Goal: Task Accomplishment & Management: Use online tool/utility

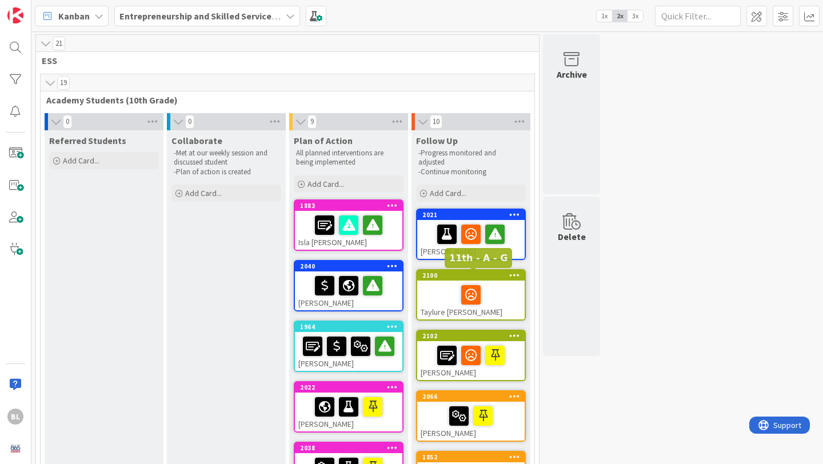
click at [404, 275] on div "2100" at bounding box center [473, 275] width 102 height 8
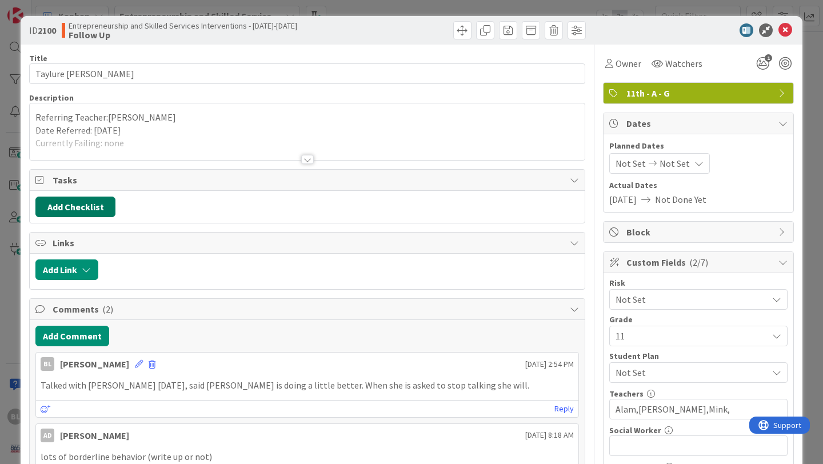
click at [88, 207] on button "Add Checklist" at bounding box center [75, 207] width 80 height 21
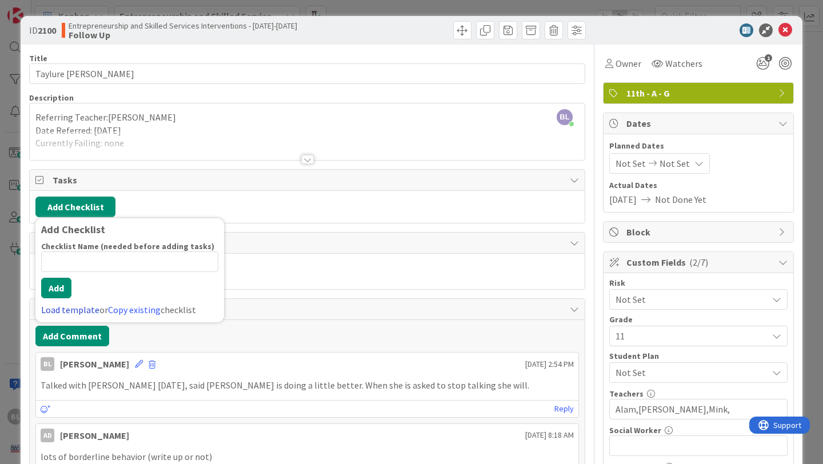
click at [67, 310] on link "Load template" at bounding box center [70, 309] width 58 height 11
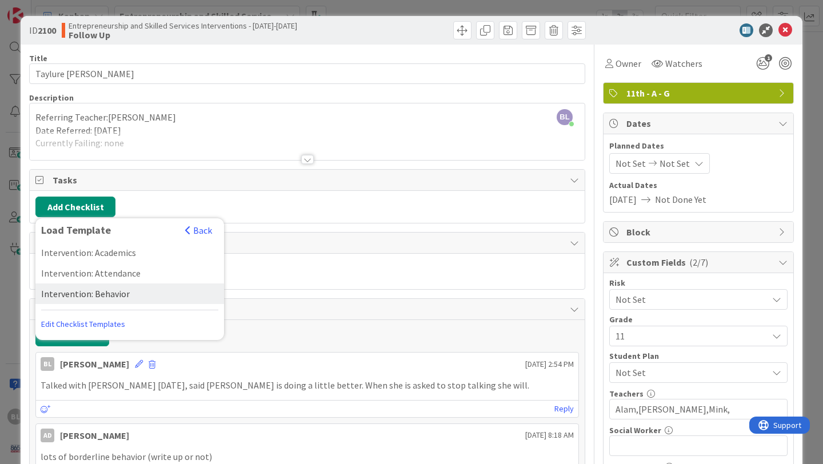
click at [81, 298] on div "Intervention: Behavior" at bounding box center [129, 293] width 189 height 21
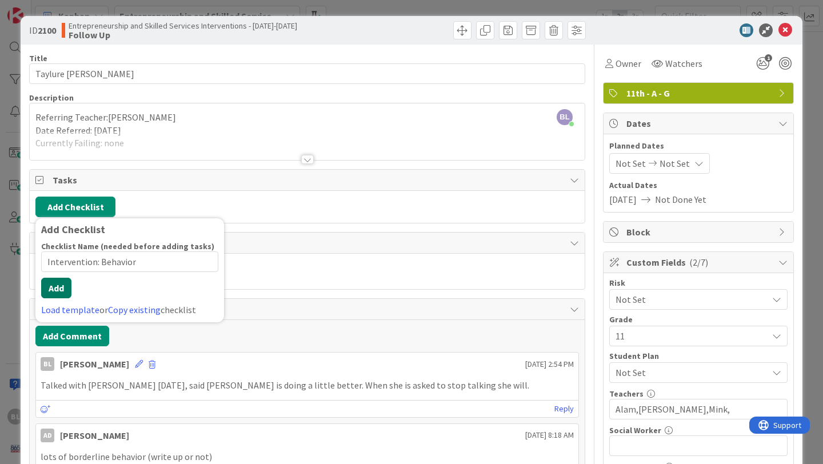
click at [59, 298] on button "Add" at bounding box center [56, 288] width 30 height 21
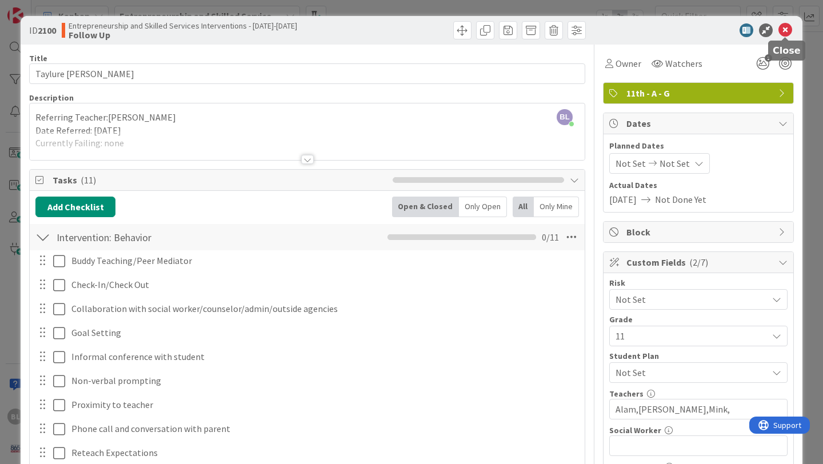
click at [404, 30] on icon at bounding box center [785, 30] width 14 height 14
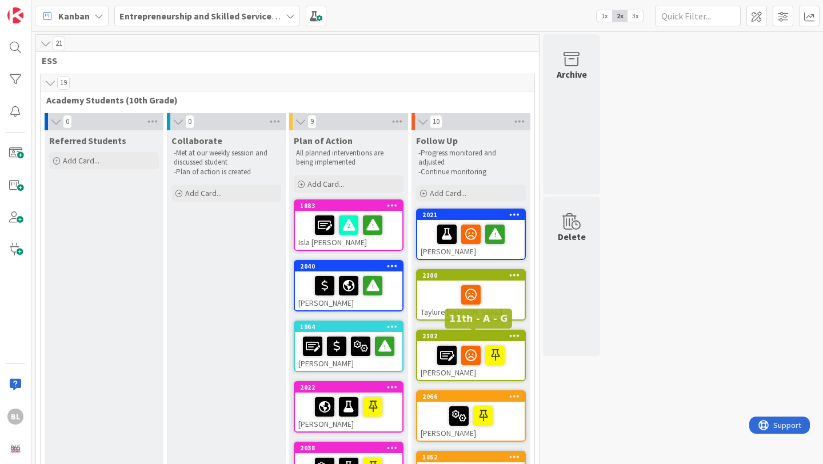
click at [404, 335] on div "2102" at bounding box center [473, 336] width 102 height 8
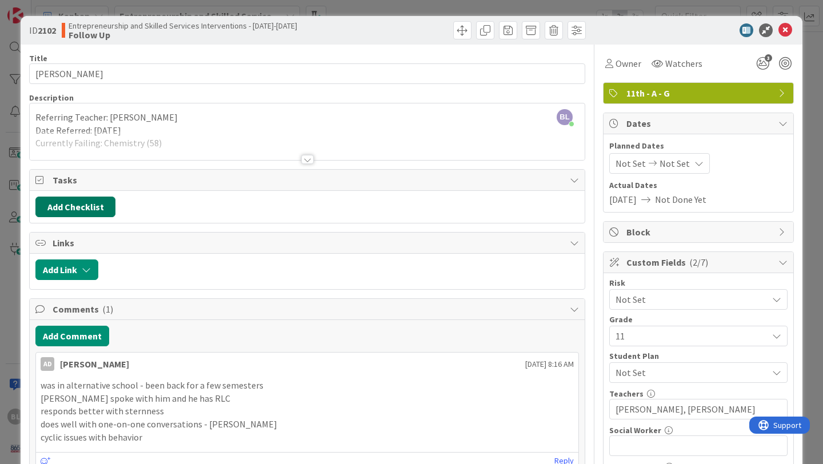
click at [84, 205] on button "Add Checklist" at bounding box center [75, 207] width 80 height 21
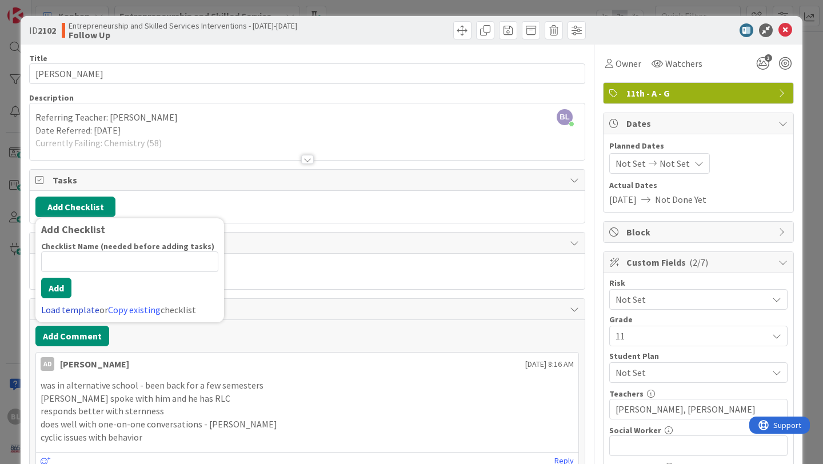
click at [68, 309] on link "Load template" at bounding box center [70, 309] width 58 height 11
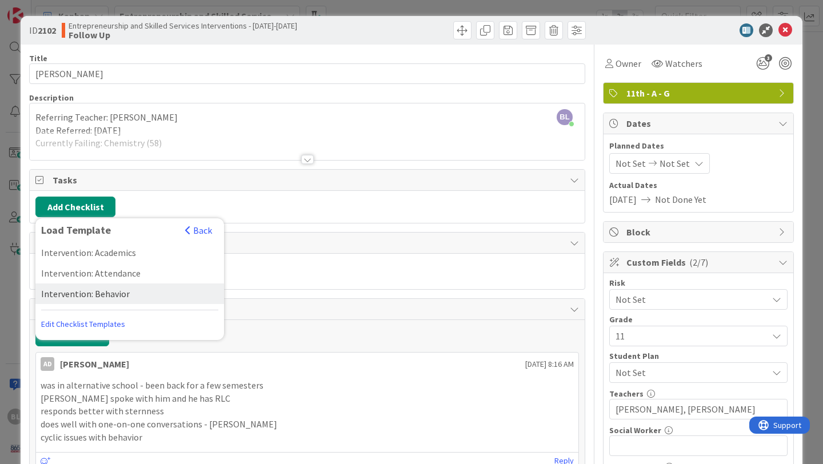
click at [82, 293] on div "Intervention: Behavior" at bounding box center [129, 293] width 189 height 21
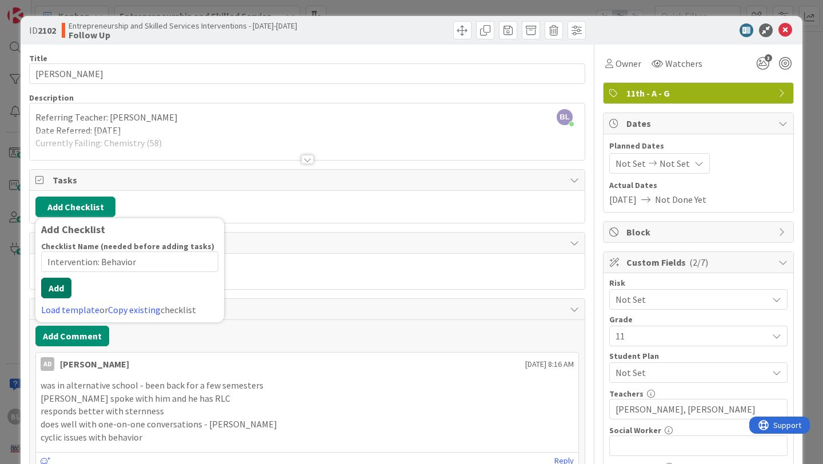
click at [58, 295] on button "Add" at bounding box center [56, 288] width 30 height 21
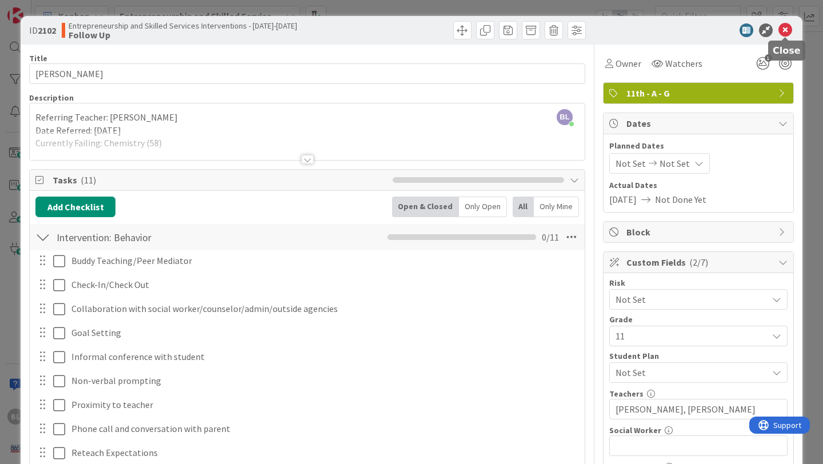
click at [404, 31] on icon at bounding box center [785, 30] width 14 height 14
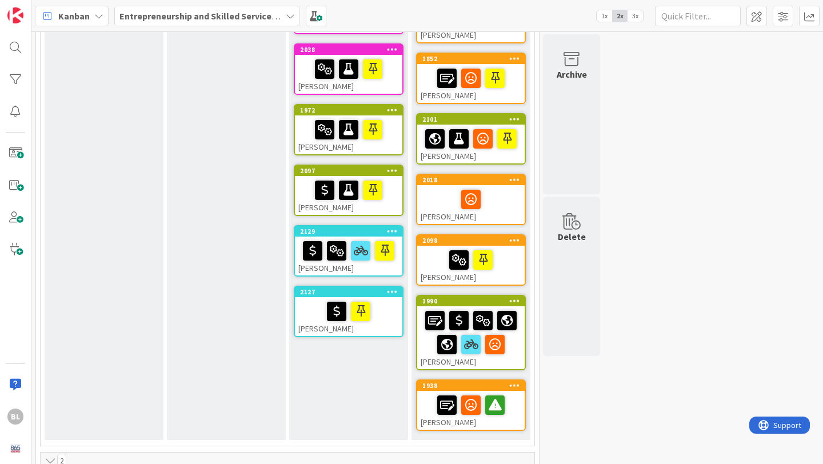
scroll to position [399, 0]
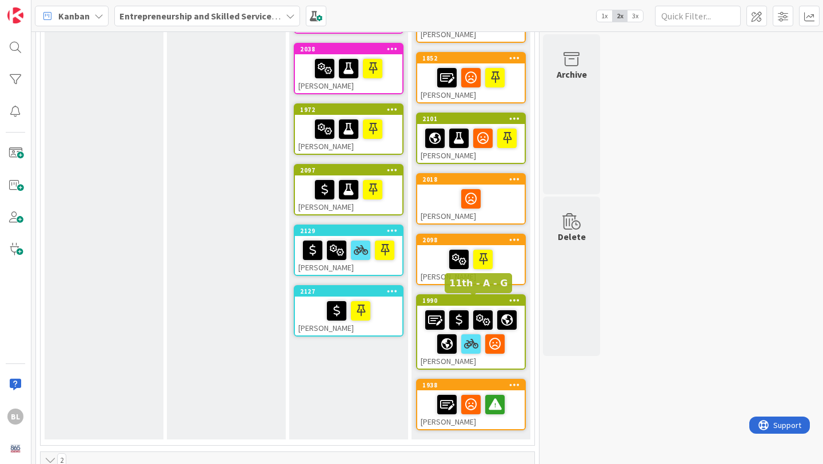
click at [404, 297] on div "1990" at bounding box center [473, 301] width 102 height 8
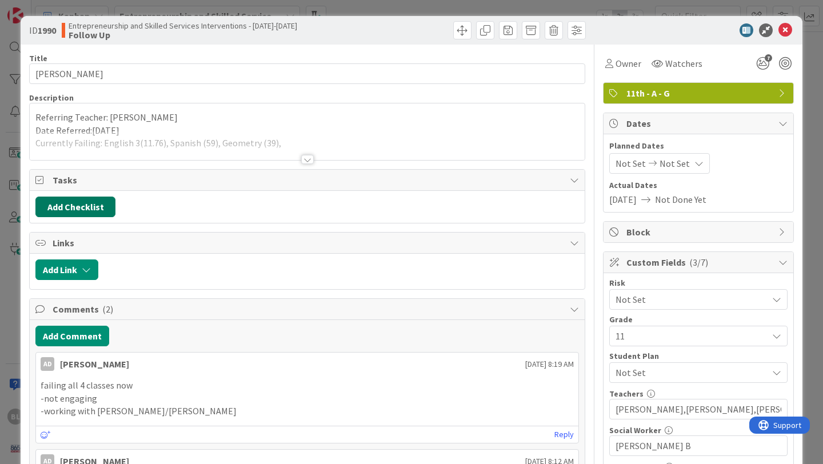
click at [85, 202] on button "Add Checklist" at bounding box center [75, 207] width 80 height 21
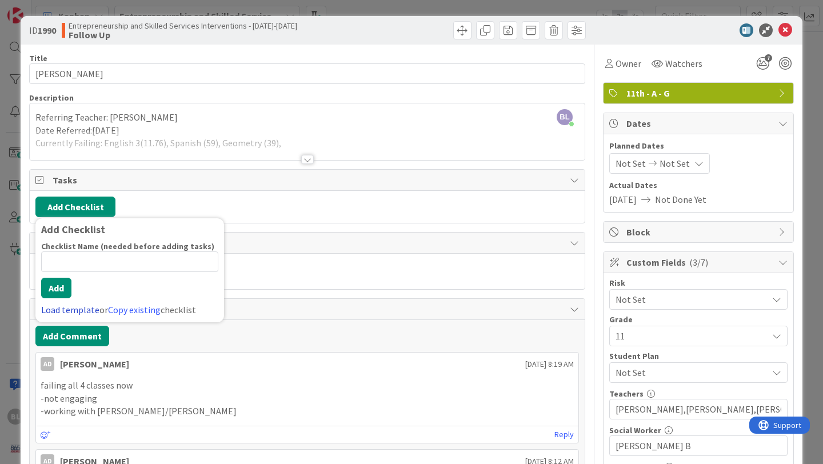
click at [57, 310] on link "Load template" at bounding box center [70, 309] width 58 height 11
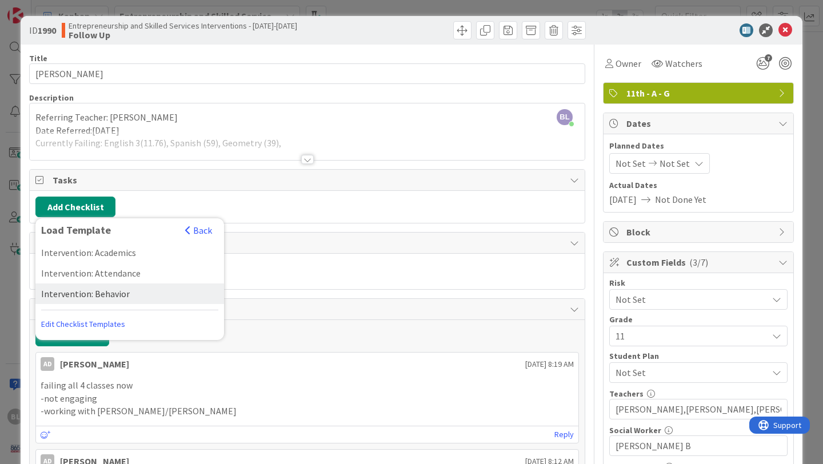
click at [78, 291] on div "Intervention: Behavior" at bounding box center [129, 293] width 189 height 21
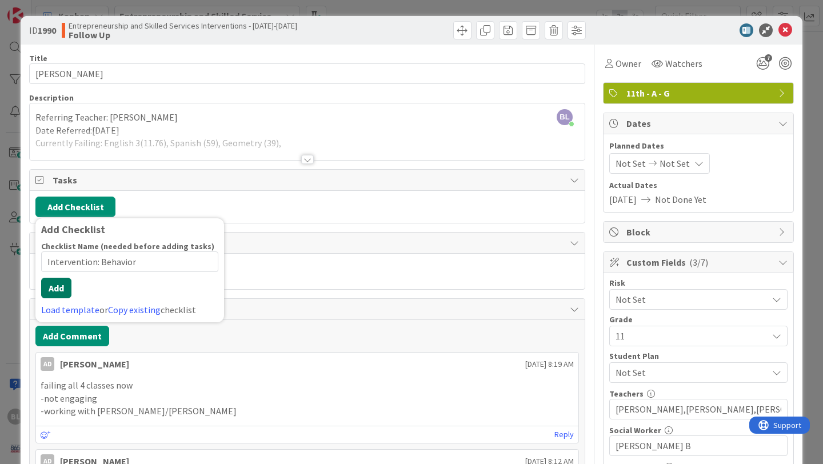
click at [55, 295] on button "Add" at bounding box center [56, 288] width 30 height 21
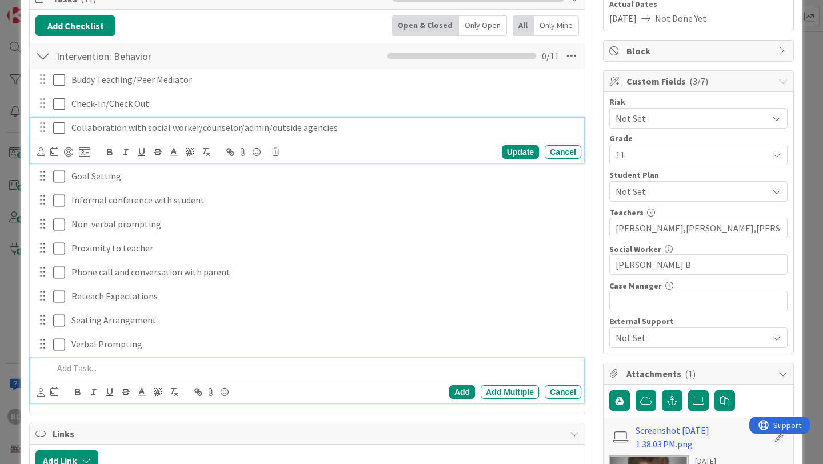
click at [59, 127] on icon at bounding box center [59, 128] width 12 height 14
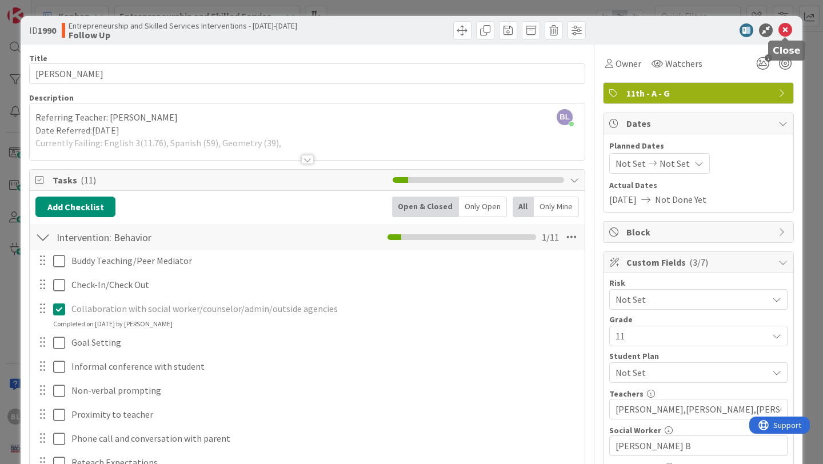
click at [404, 29] on icon at bounding box center [785, 30] width 14 height 14
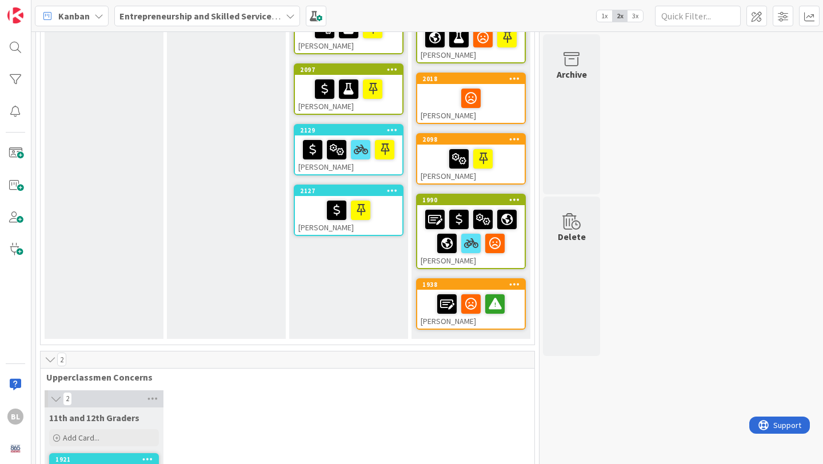
scroll to position [501, 0]
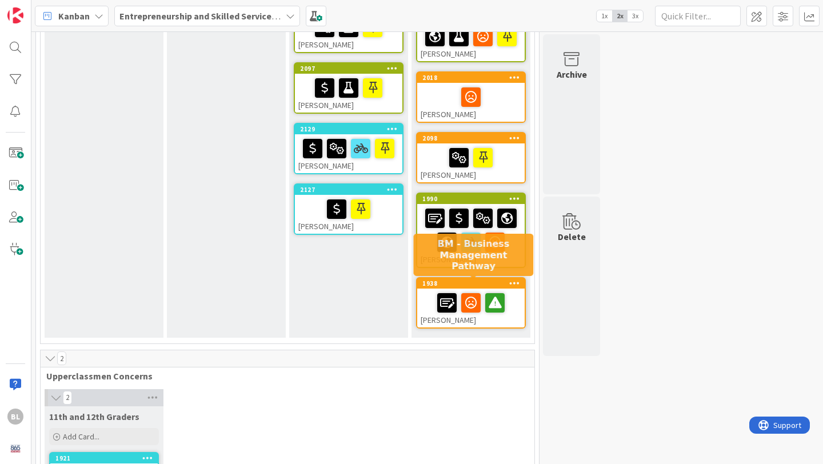
click at [404, 284] on div "1938" at bounding box center [473, 283] width 102 height 8
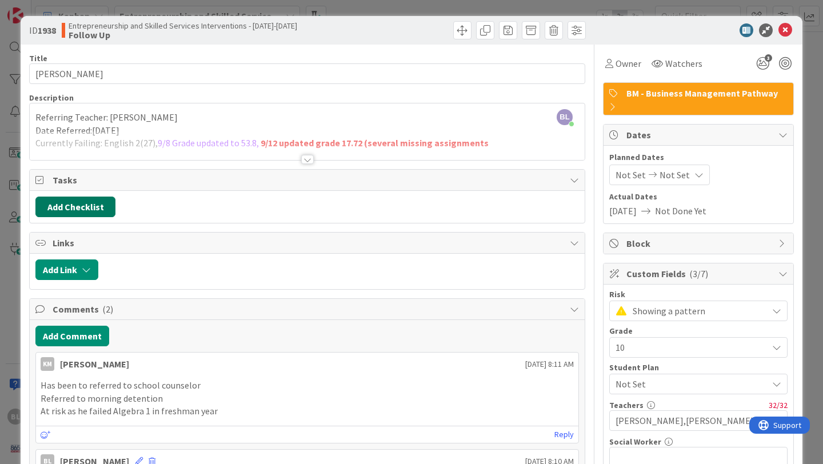
click at [89, 205] on button "Add Checklist" at bounding box center [75, 207] width 80 height 21
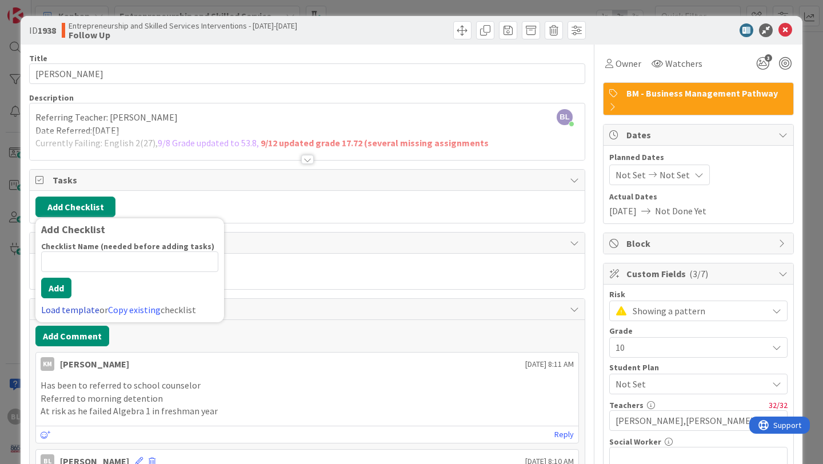
click at [62, 307] on link "Load template" at bounding box center [70, 309] width 58 height 11
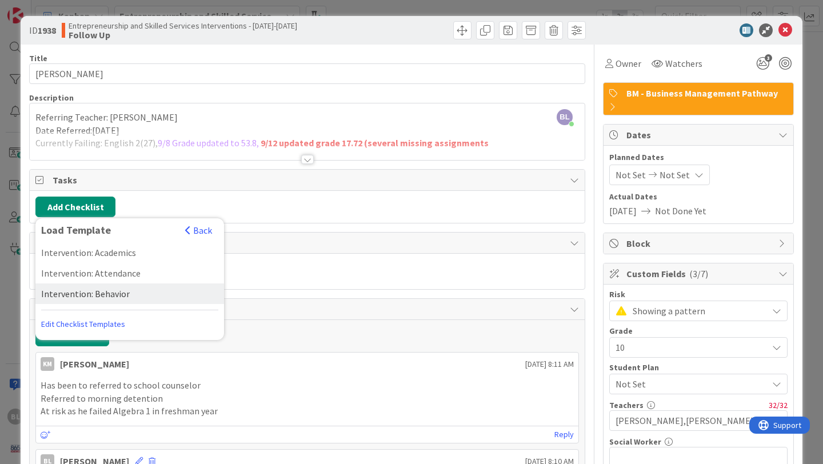
click at [85, 290] on div "Intervention: Behavior" at bounding box center [129, 293] width 189 height 21
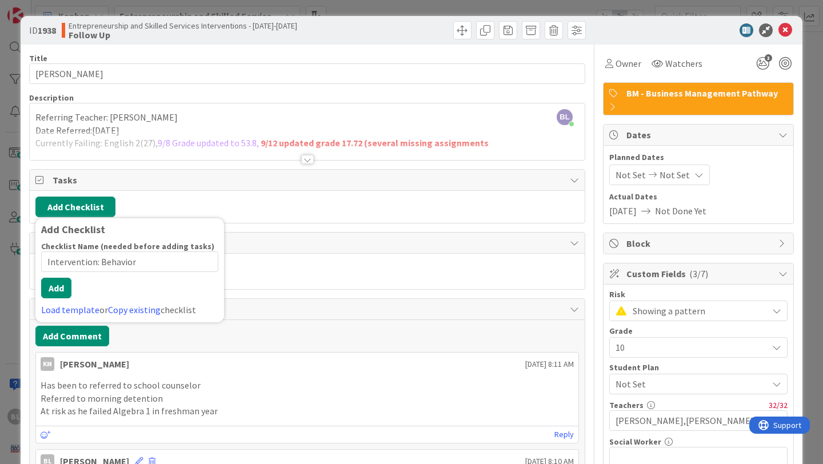
click at [39, 298] on div "Add Checklist Checklist Name (needed before adding tasks) 22 / 64 Intervention:…" at bounding box center [129, 270] width 189 height 104
click at [59, 291] on button "Add" at bounding box center [56, 288] width 30 height 21
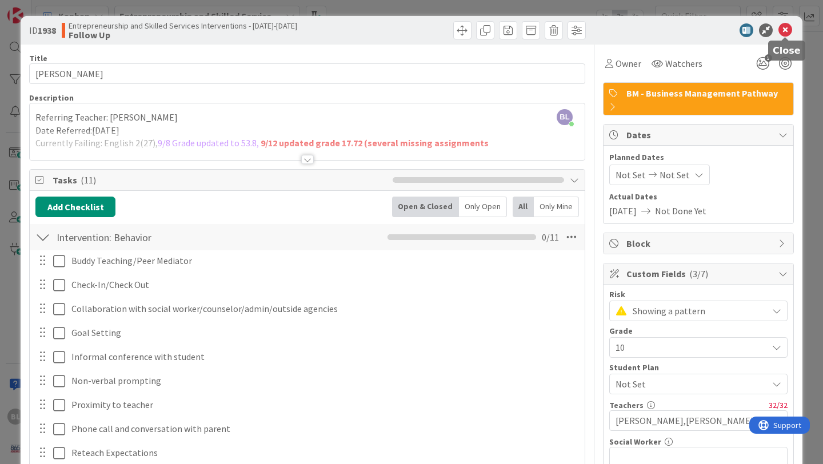
click at [404, 31] on icon at bounding box center [785, 30] width 14 height 14
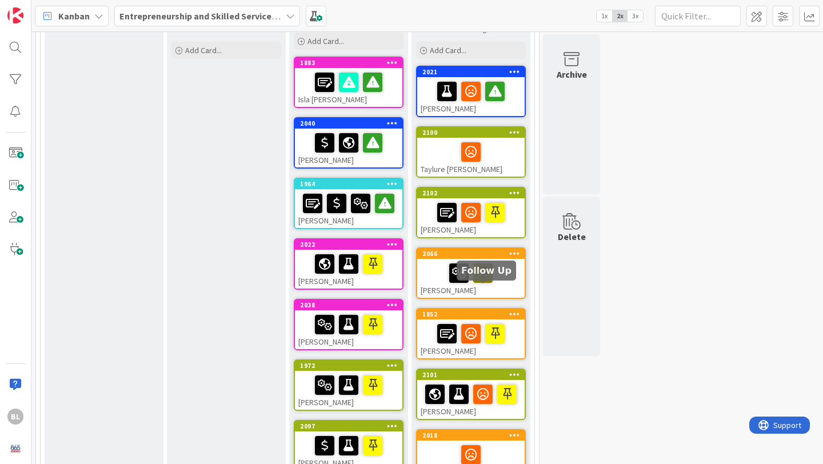
scroll to position [122, 0]
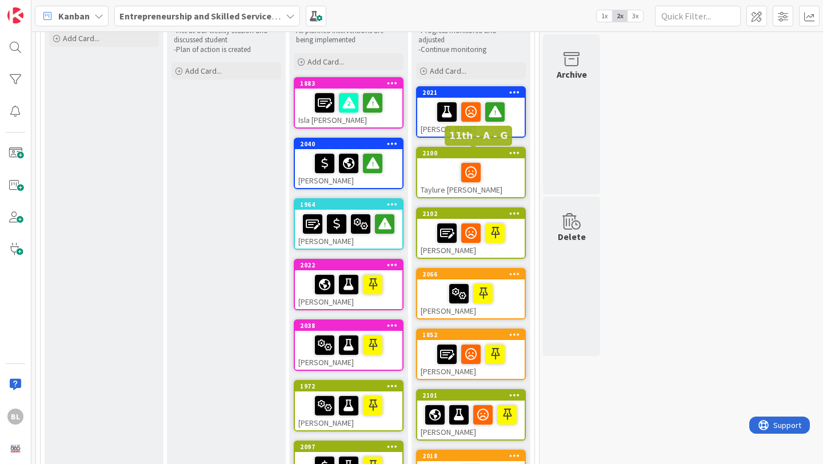
click at [404, 153] on div "2100" at bounding box center [473, 153] width 102 height 8
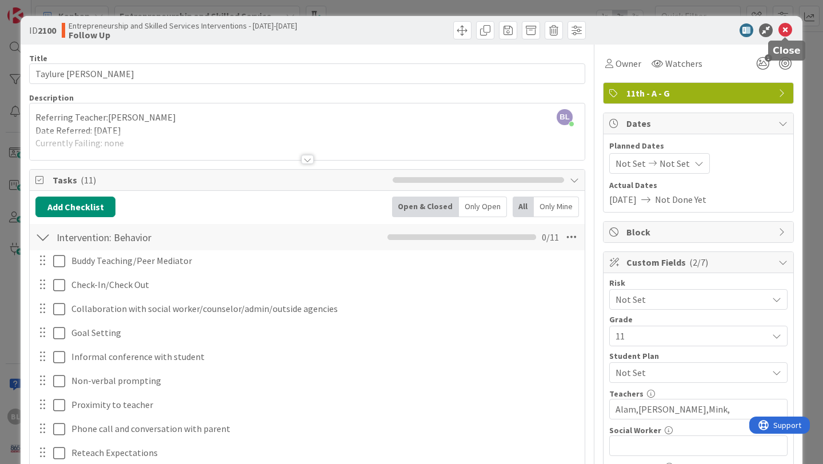
click at [404, 29] on icon at bounding box center [785, 30] width 14 height 14
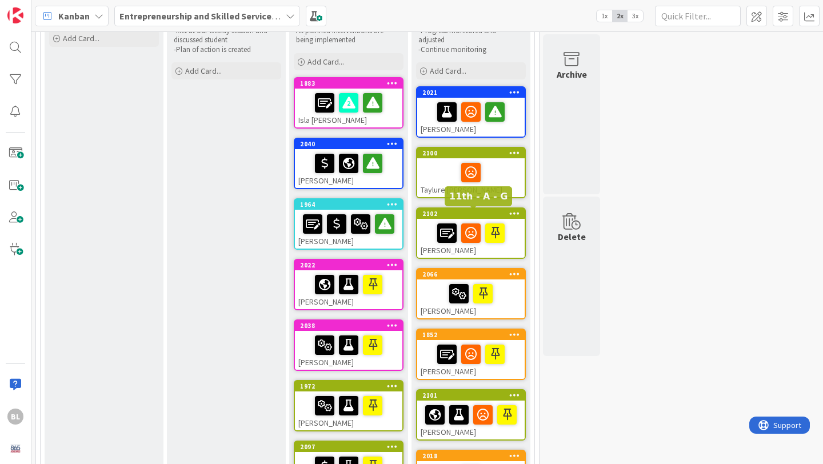
click at [404, 213] on div "2102" at bounding box center [473, 214] width 102 height 8
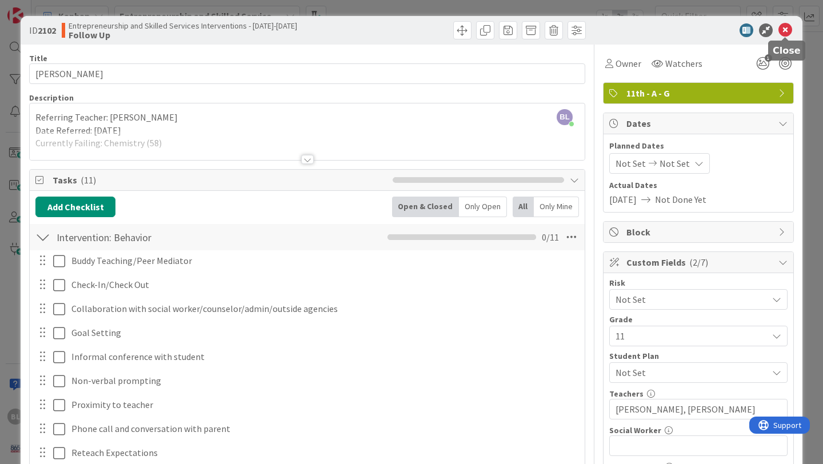
click at [404, 27] on icon at bounding box center [785, 30] width 14 height 14
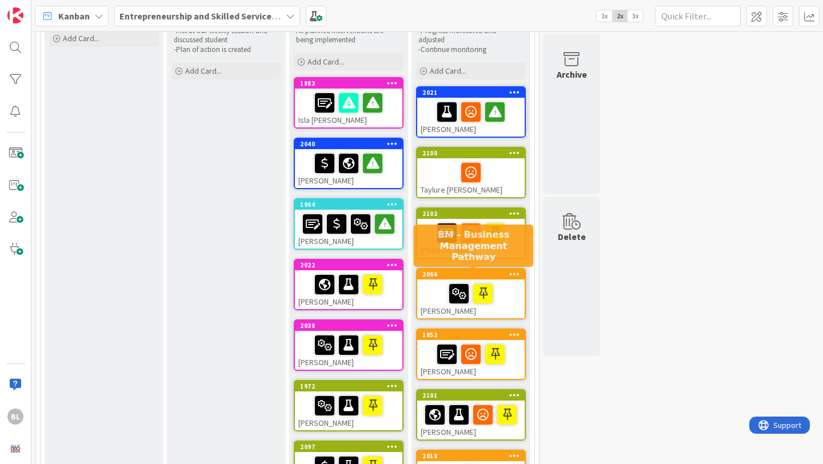
click at [404, 275] on div "2066" at bounding box center [473, 274] width 102 height 8
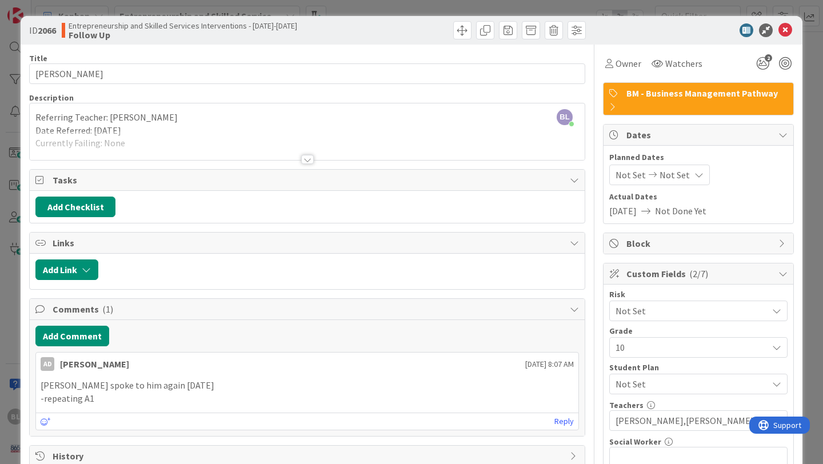
click at [309, 157] on div at bounding box center [307, 159] width 13 height 9
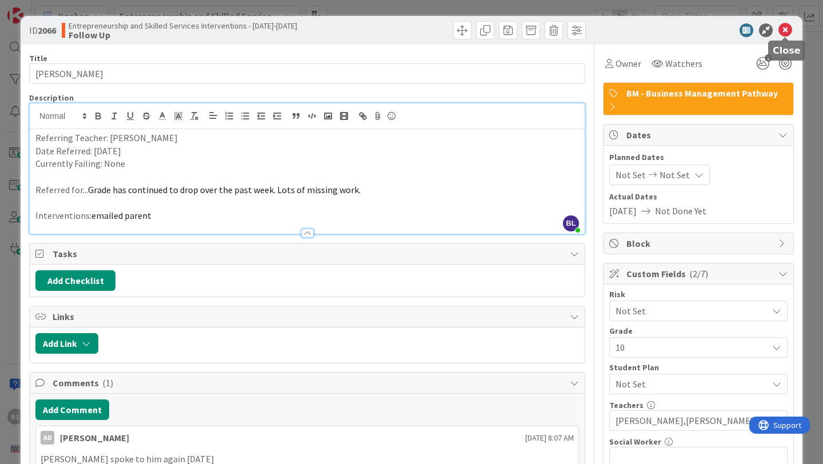
click at [404, 31] on icon at bounding box center [785, 30] width 14 height 14
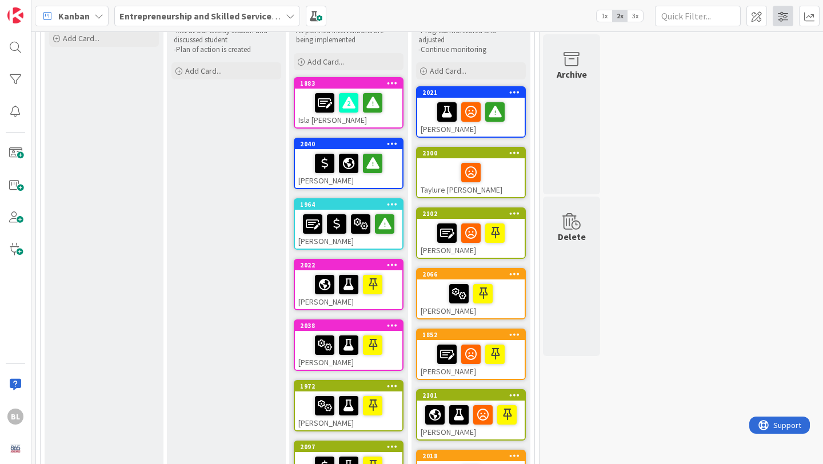
scroll to position [122, 0]
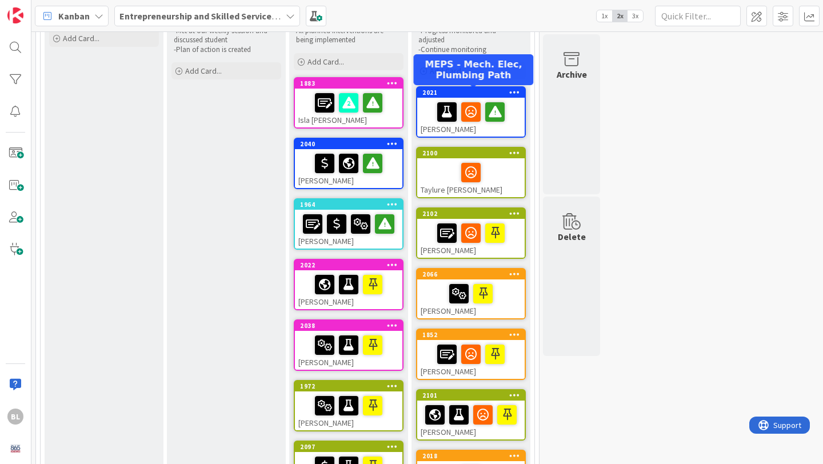
click at [404, 95] on div "2021" at bounding box center [473, 93] width 102 height 8
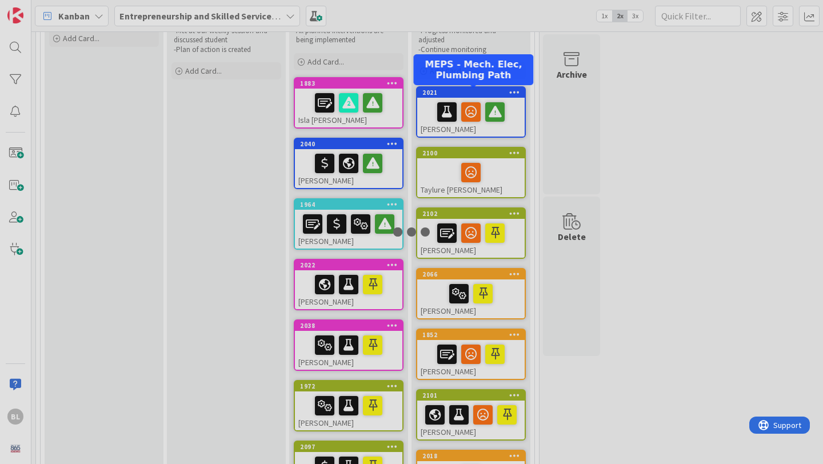
click at [404, 95] on div at bounding box center [411, 232] width 823 height 464
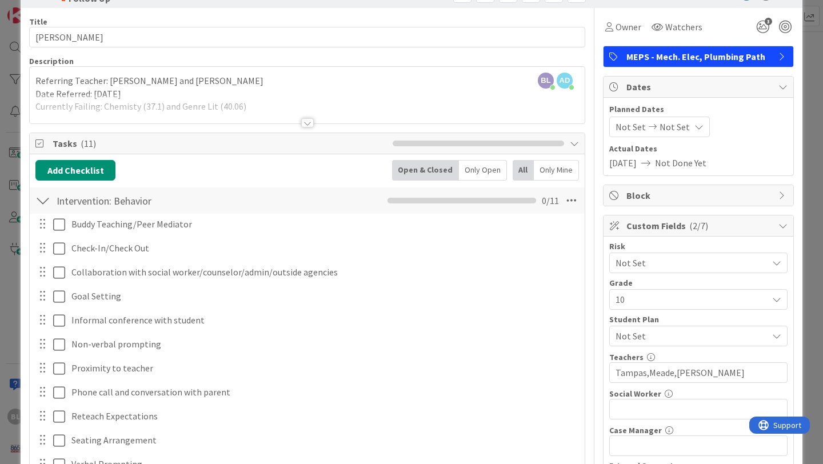
scroll to position [37, 0]
click at [312, 121] on div at bounding box center [307, 122] width 13 height 9
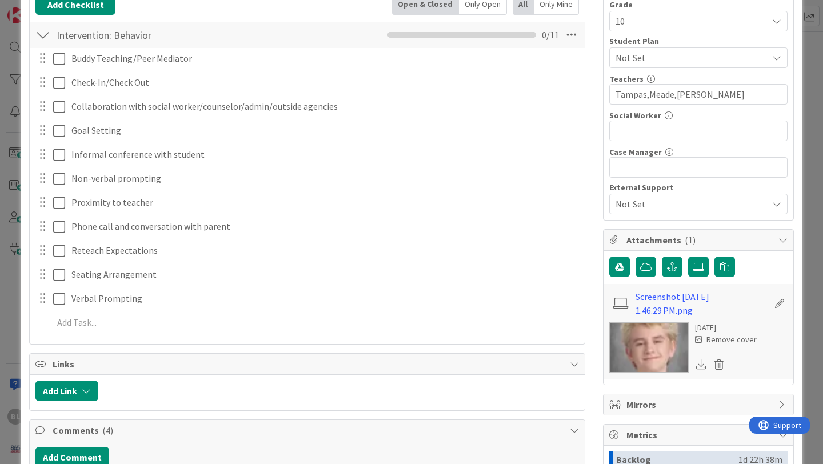
scroll to position [319, 0]
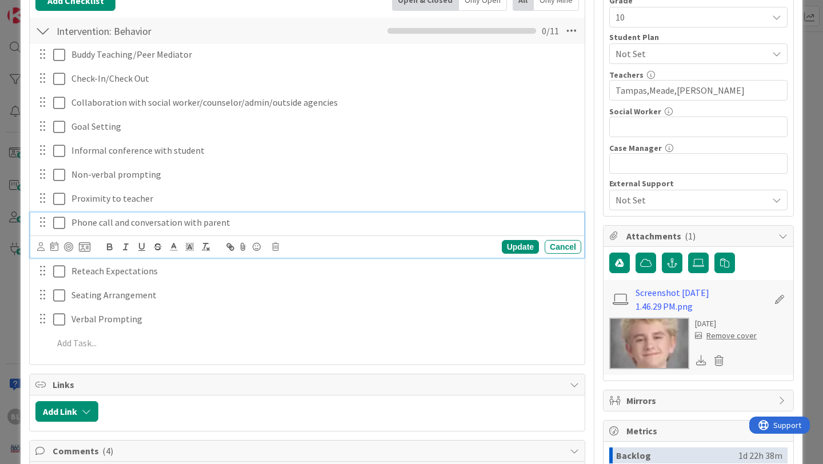
click at [59, 223] on icon at bounding box center [59, 223] width 12 height 14
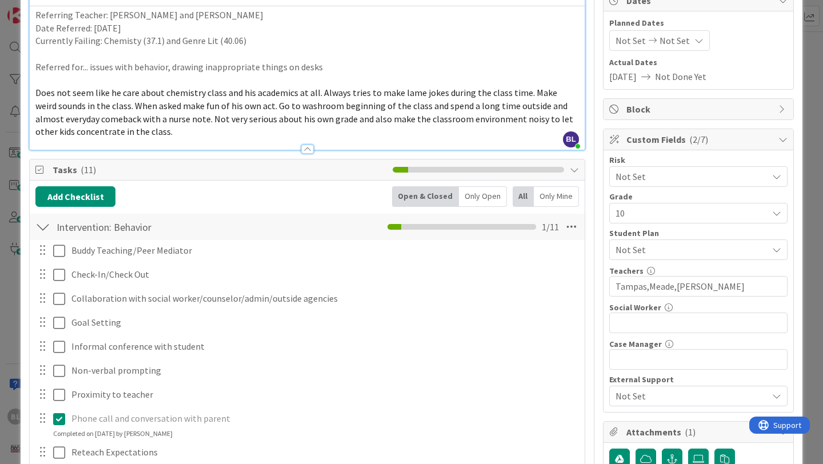
scroll to position [0, 0]
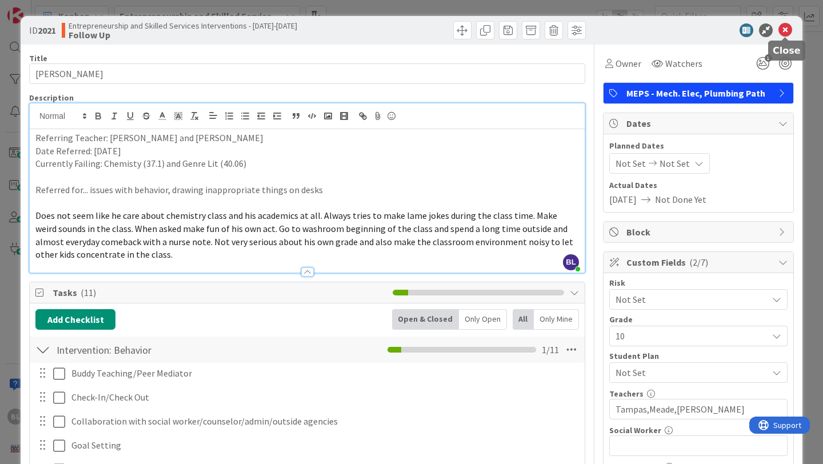
click at [404, 30] on icon at bounding box center [785, 30] width 14 height 14
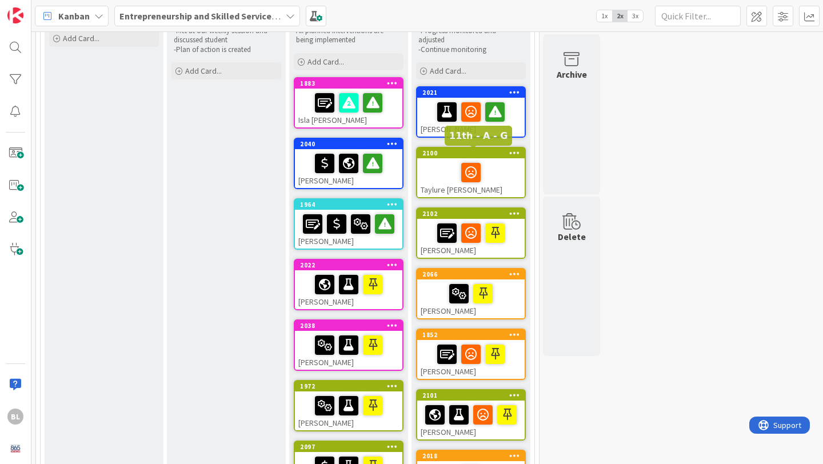
click at [404, 156] on div "2100" at bounding box center [473, 153] width 102 height 8
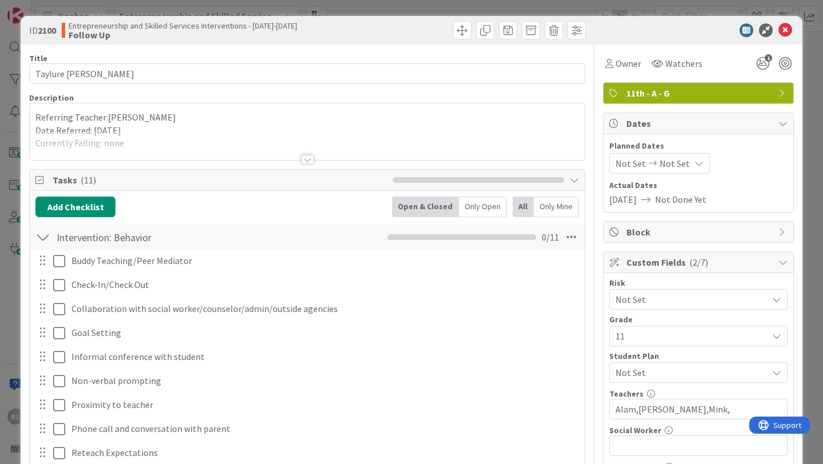
click at [310, 161] on div at bounding box center [307, 159] width 13 height 9
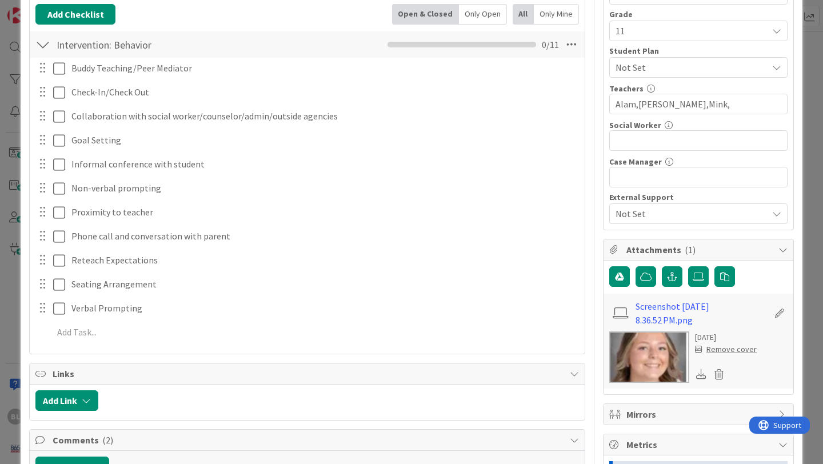
scroll to position [305, 0]
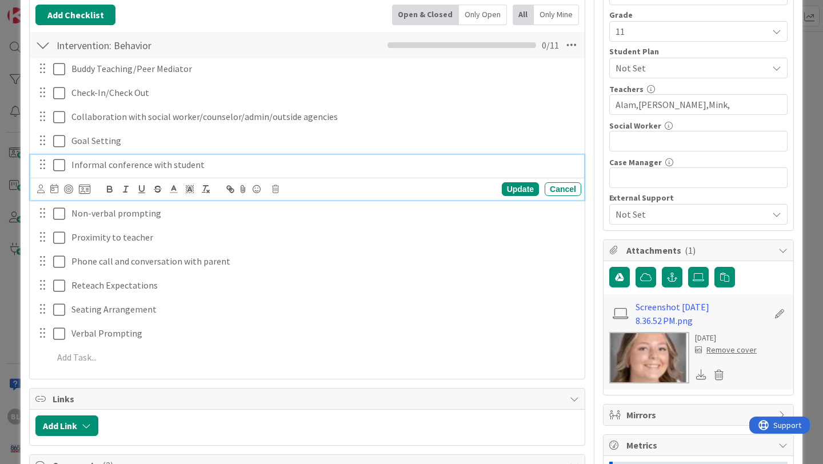
click at [61, 158] on icon at bounding box center [59, 165] width 12 height 14
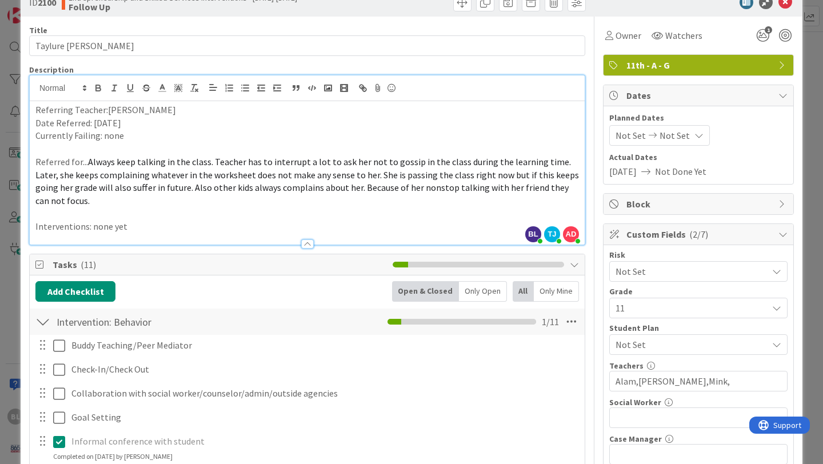
scroll to position [0, 0]
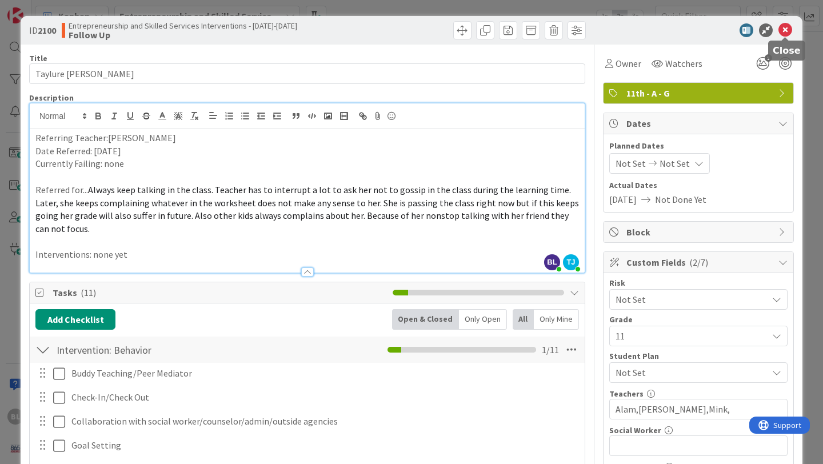
click at [404, 30] on icon at bounding box center [785, 30] width 14 height 14
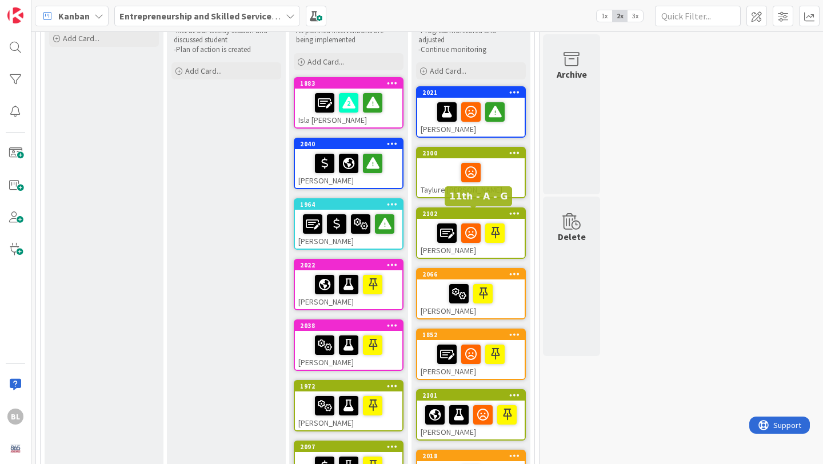
click at [404, 214] on div "2102" at bounding box center [473, 214] width 102 height 8
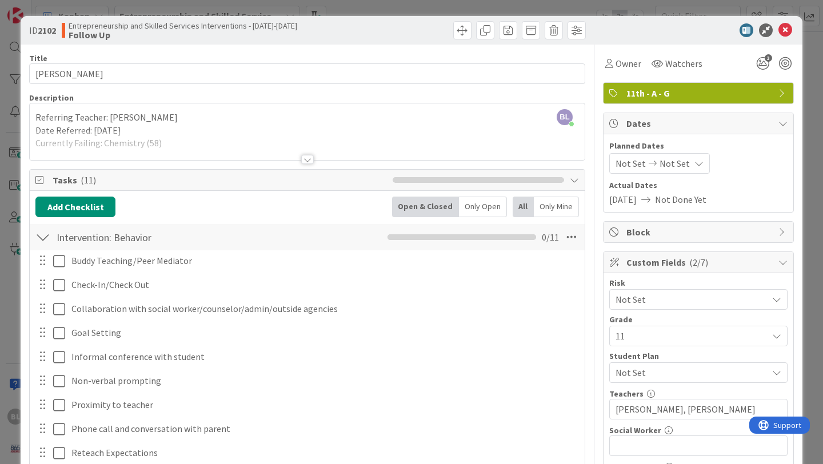
click at [307, 162] on div at bounding box center [307, 159] width 13 height 9
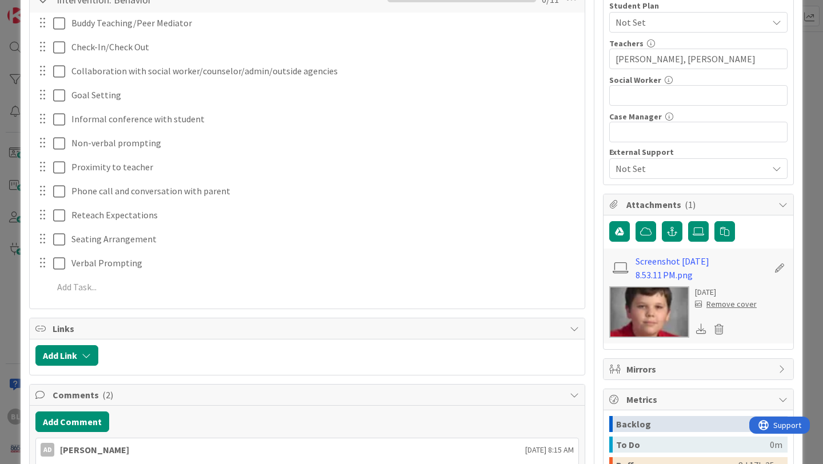
scroll to position [338, 0]
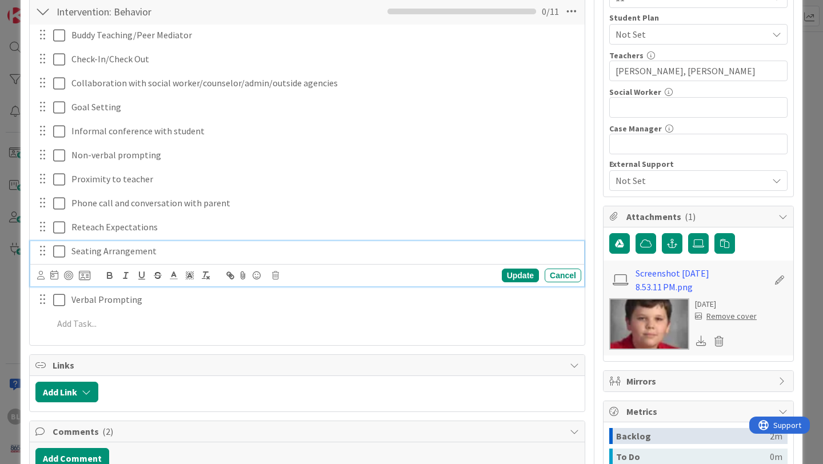
click at [58, 251] on icon at bounding box center [59, 252] width 12 height 14
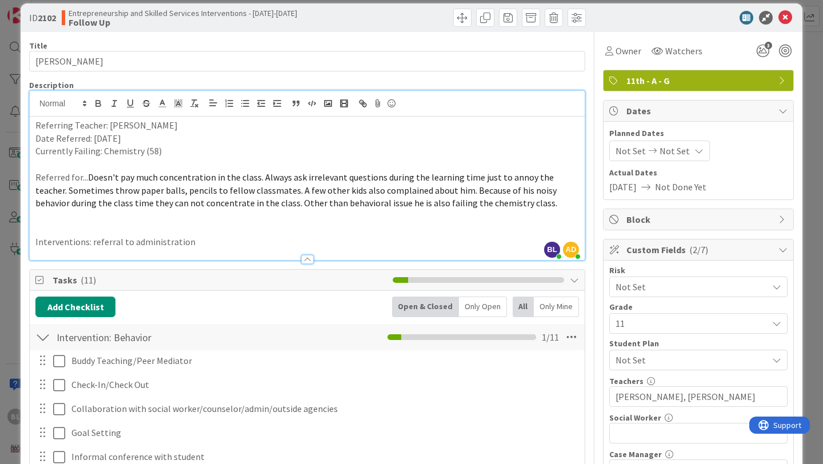
scroll to position [0, 0]
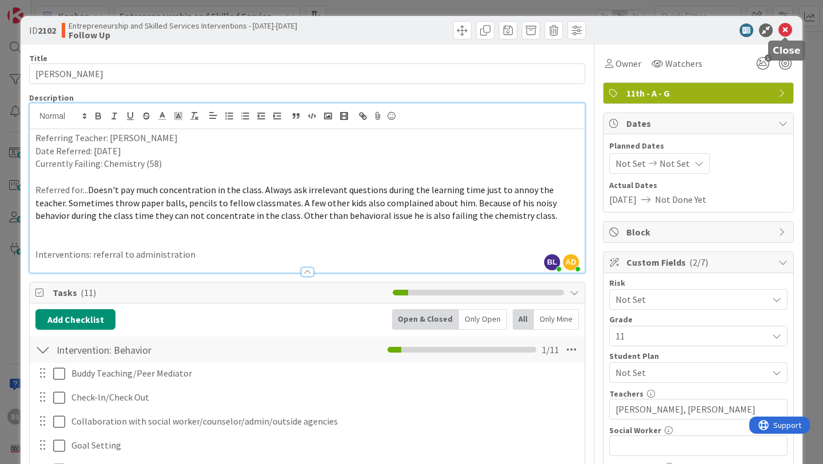
click at [404, 27] on icon at bounding box center [785, 30] width 14 height 14
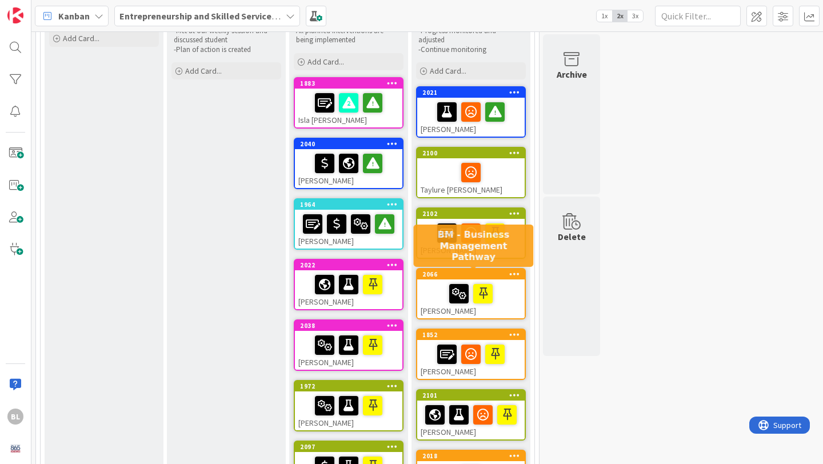
click at [404, 271] on div "2066" at bounding box center [473, 274] width 102 height 8
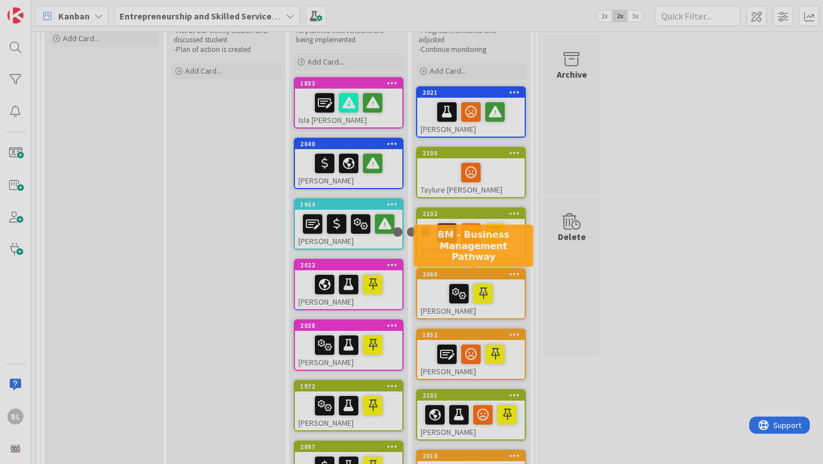
click at [404, 271] on div at bounding box center [411, 232] width 823 height 464
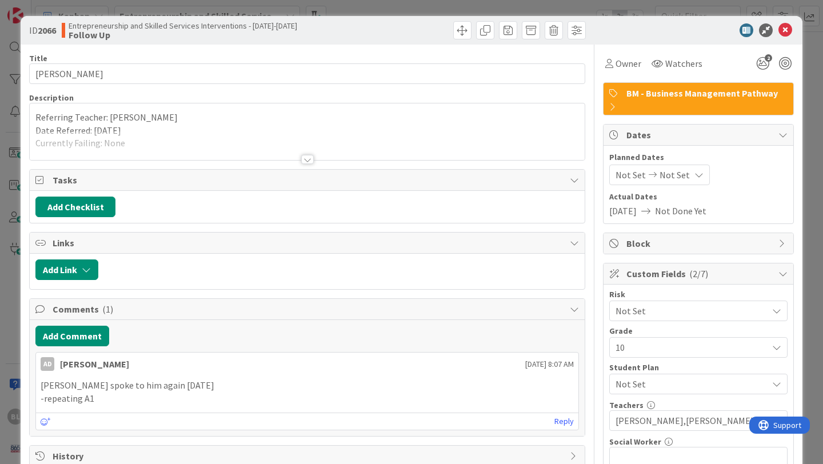
click at [308, 156] on div at bounding box center [307, 159] width 13 height 9
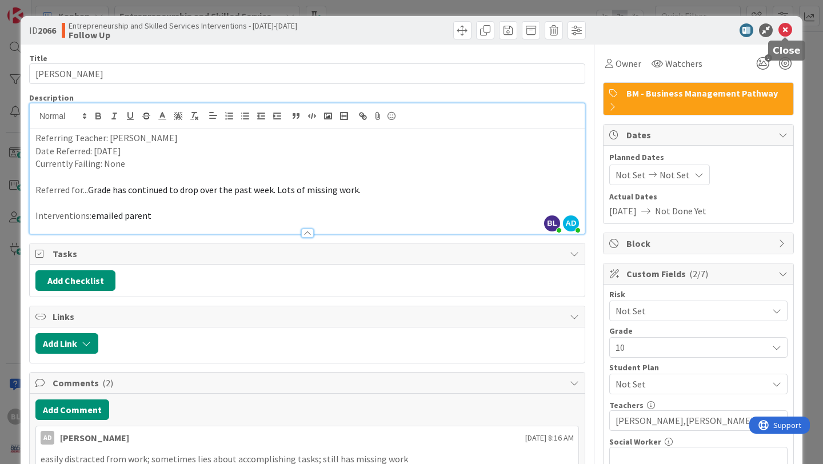
click at [404, 32] on icon at bounding box center [785, 30] width 14 height 14
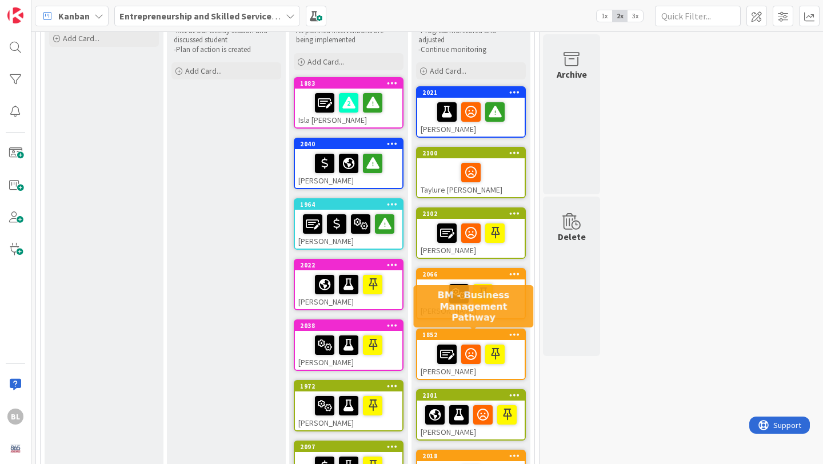
click at [404, 336] on div "1852" at bounding box center [473, 335] width 102 height 8
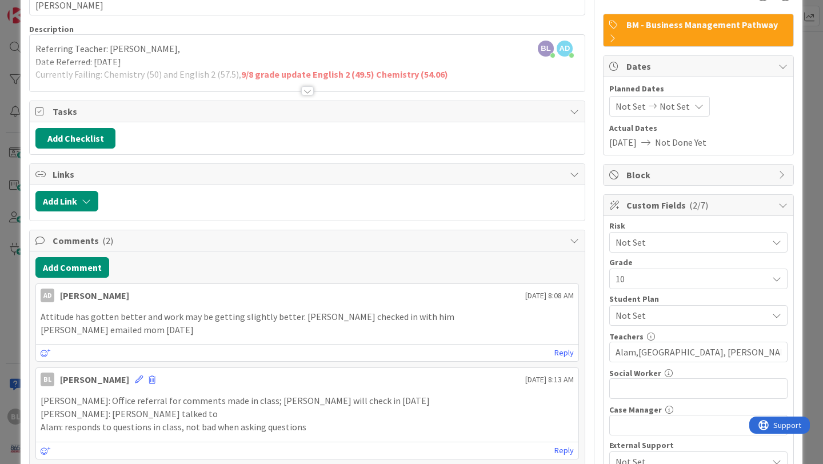
scroll to position [65, 0]
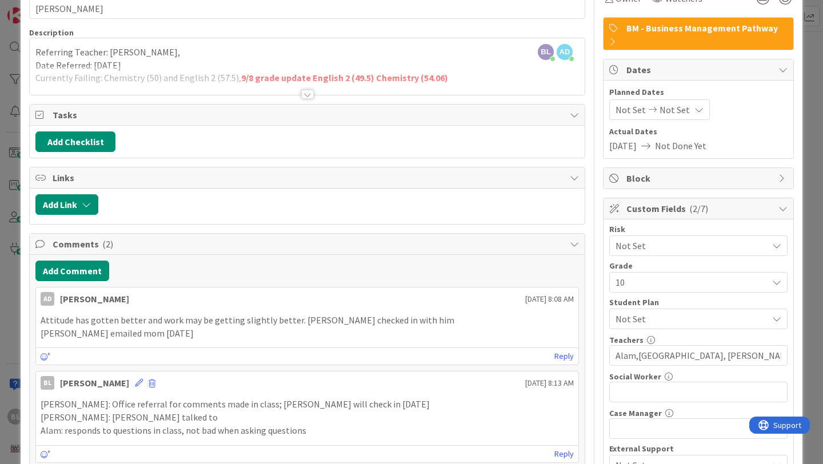
click at [307, 94] on div at bounding box center [307, 94] width 13 height 9
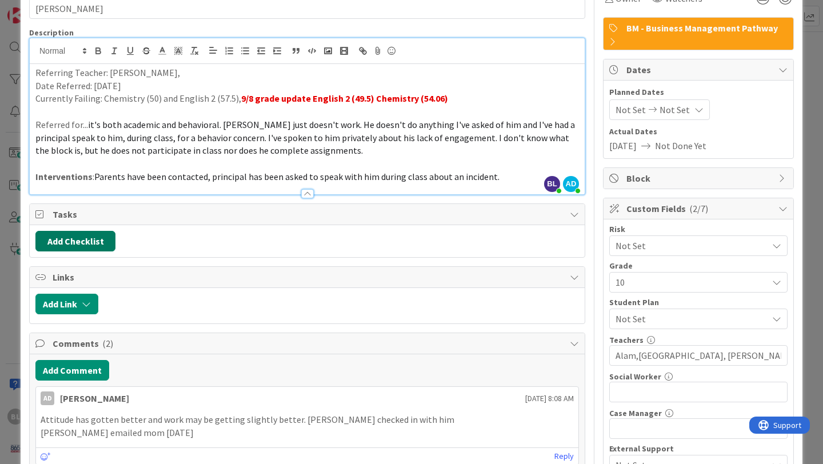
click at [73, 242] on button "Add Checklist" at bounding box center [75, 241] width 80 height 21
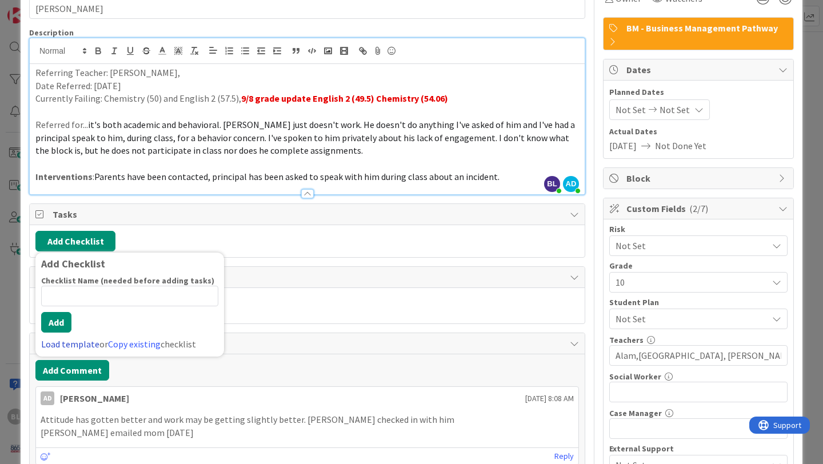
click at [59, 343] on link "Load template" at bounding box center [70, 343] width 58 height 11
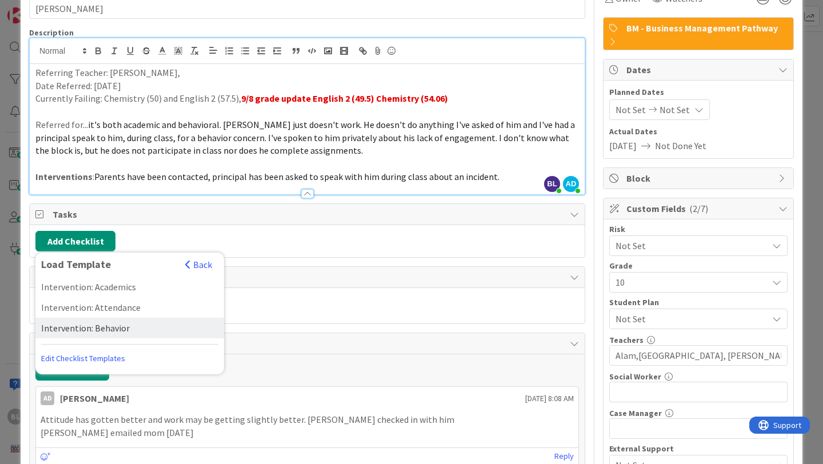
click at [89, 327] on div "Intervention: Behavior" at bounding box center [129, 328] width 189 height 21
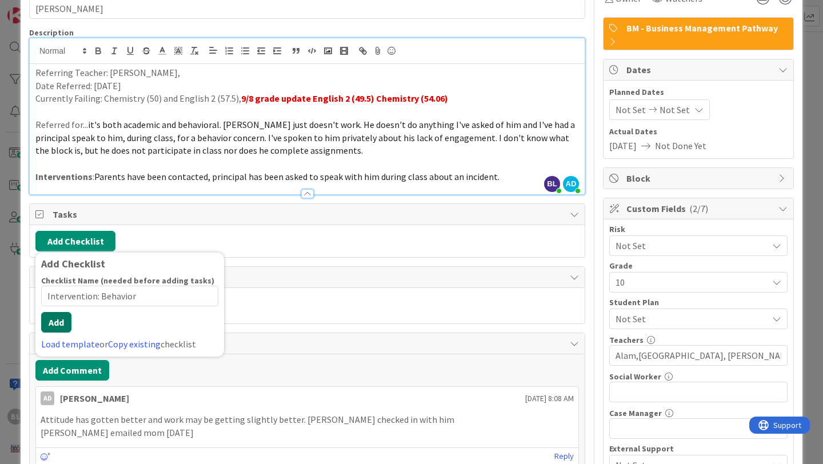
click at [54, 335] on div "Checklist Name (needed before adding tasks) 22 / 64 Intervention: Behavior Add …" at bounding box center [129, 312] width 177 height 75
click at [57, 324] on button "Add" at bounding box center [56, 322] width 30 height 21
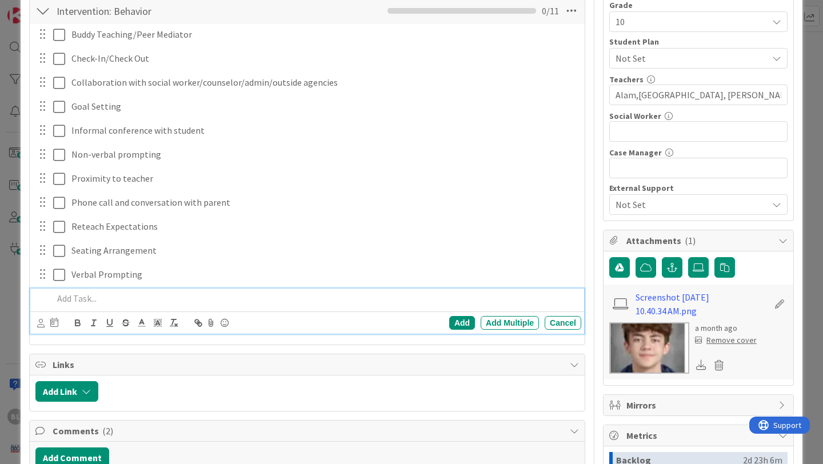
scroll to position [325, 0]
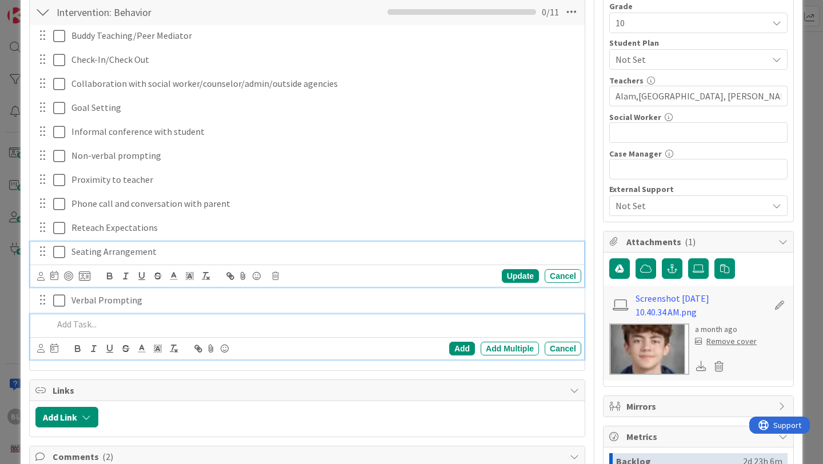
click at [58, 253] on icon at bounding box center [59, 252] width 12 height 14
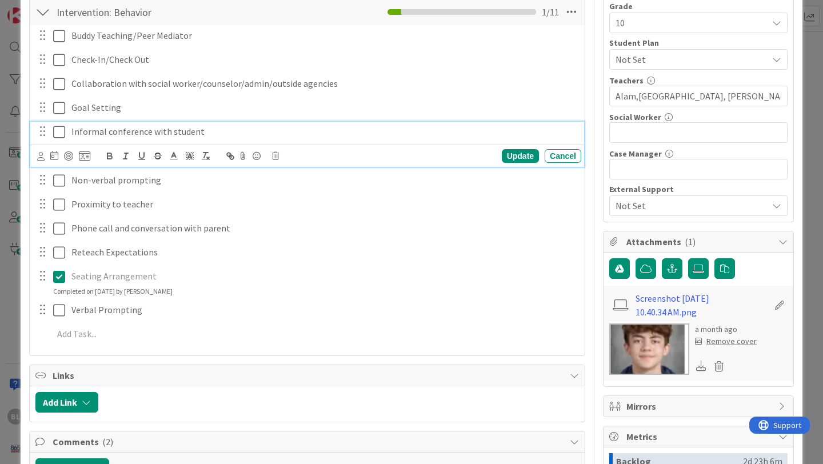
click at [59, 136] on icon at bounding box center [59, 132] width 12 height 14
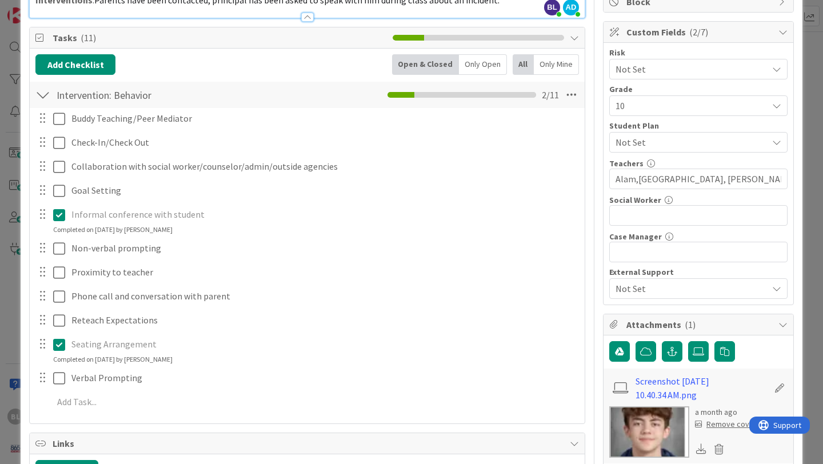
scroll to position [239, 0]
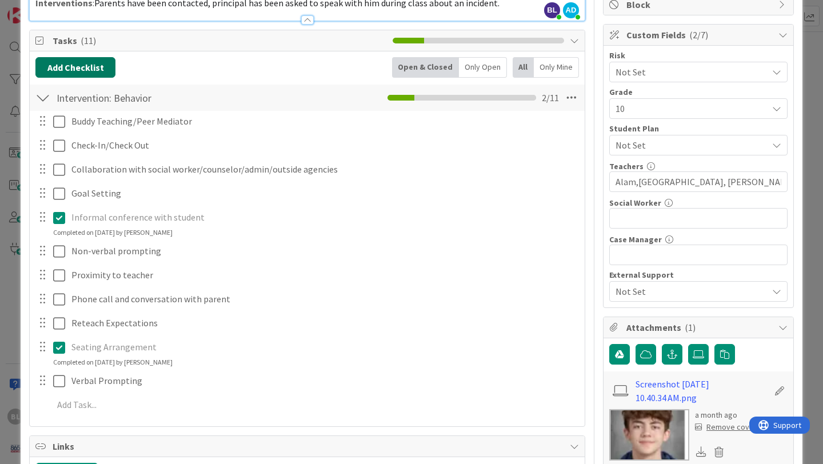
click at [85, 65] on button "Add Checklist" at bounding box center [75, 67] width 80 height 21
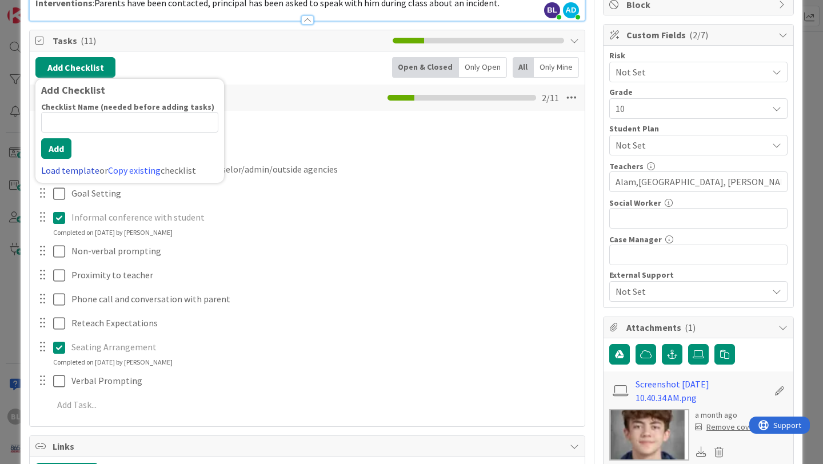
click at [72, 170] on link "Load template" at bounding box center [70, 170] width 58 height 11
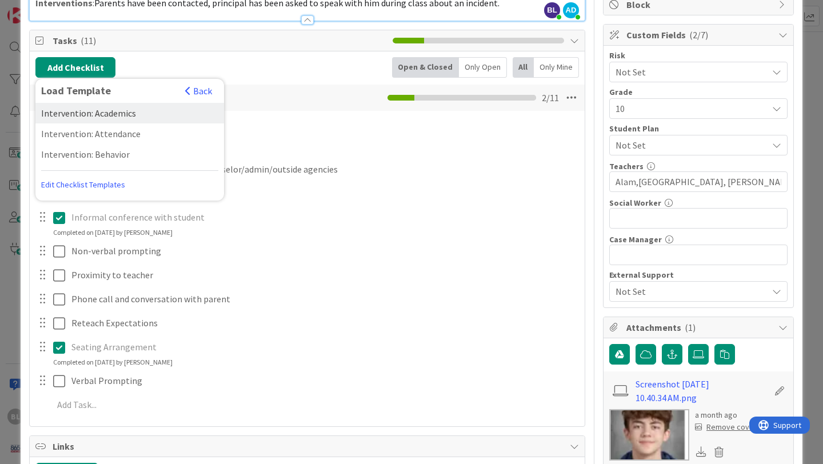
click at [95, 114] on div "Intervention: Academics" at bounding box center [129, 113] width 189 height 21
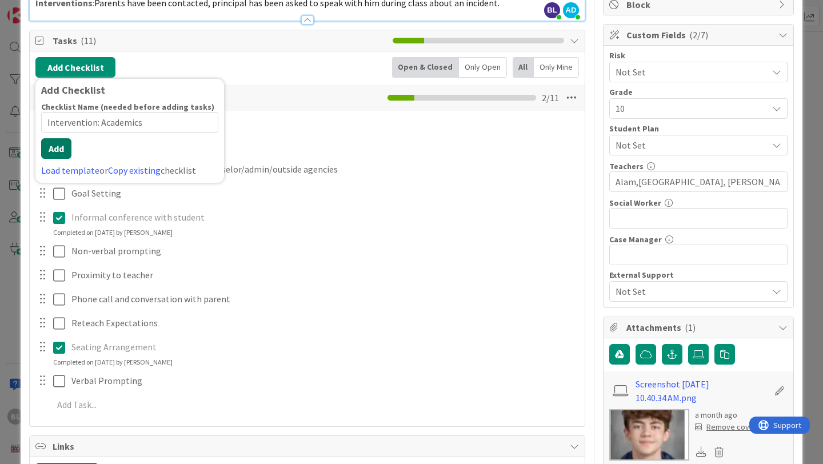
click at [54, 166] on div "Checklist Name (needed before adding tasks) 23 / 64 Intervention: Academics Add…" at bounding box center [129, 139] width 177 height 75
click at [58, 151] on button "Add" at bounding box center [56, 148] width 30 height 21
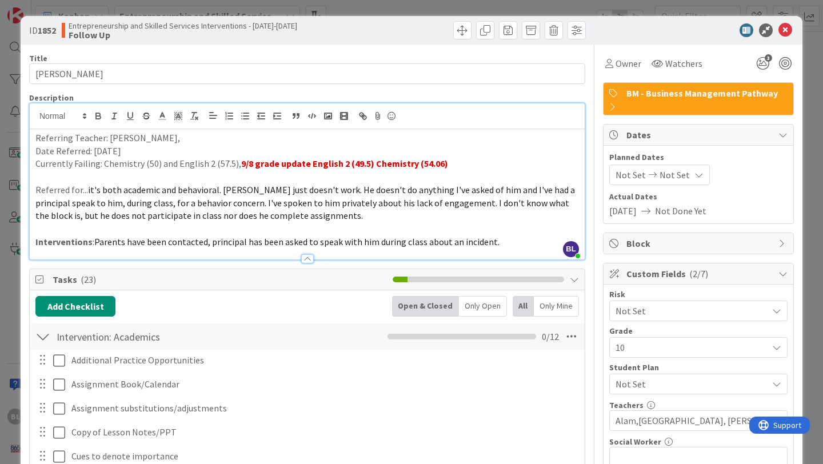
scroll to position [0, 0]
click at [404, 30] on icon at bounding box center [785, 30] width 14 height 14
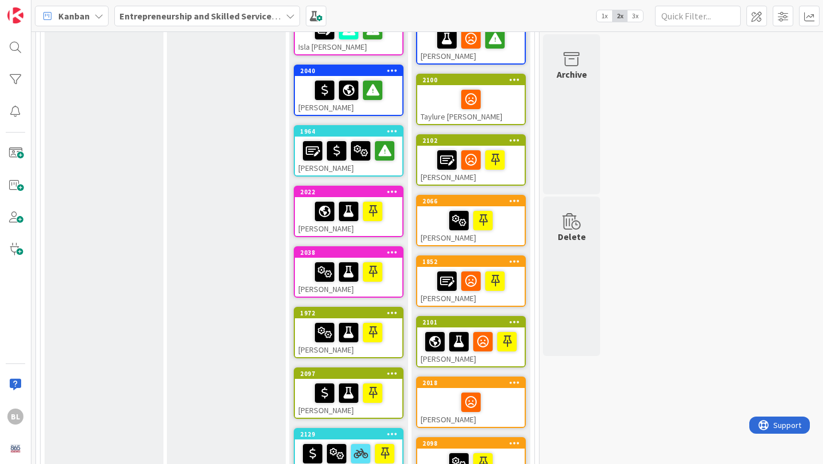
scroll to position [212, 0]
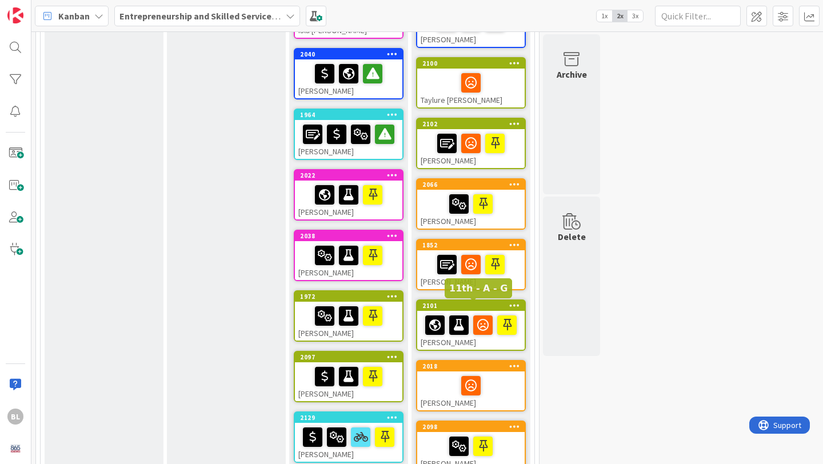
click at [404, 306] on div "2101" at bounding box center [473, 306] width 102 height 8
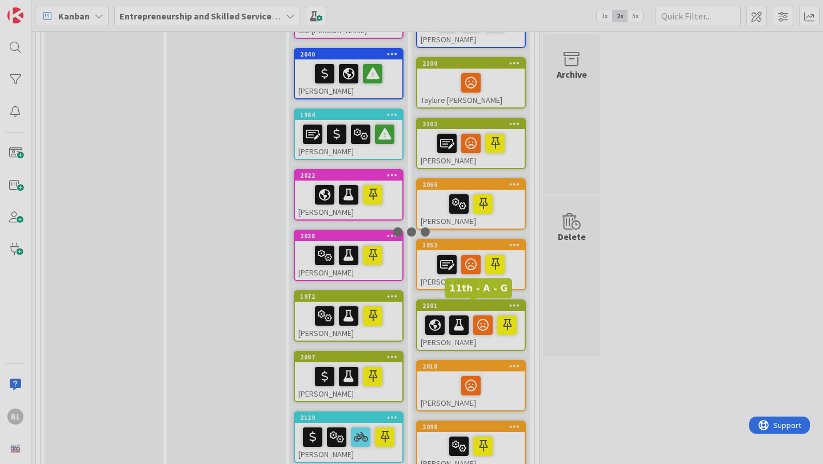
click at [404, 306] on div at bounding box center [411, 232] width 823 height 464
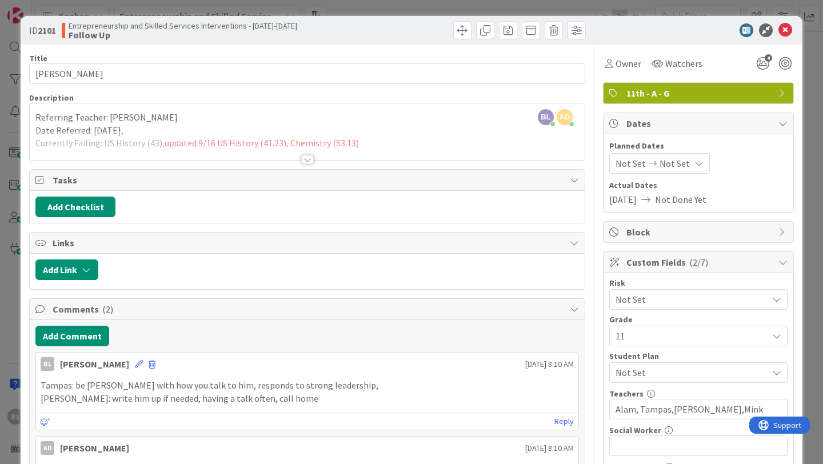
click at [309, 159] on div at bounding box center [307, 159] width 13 height 9
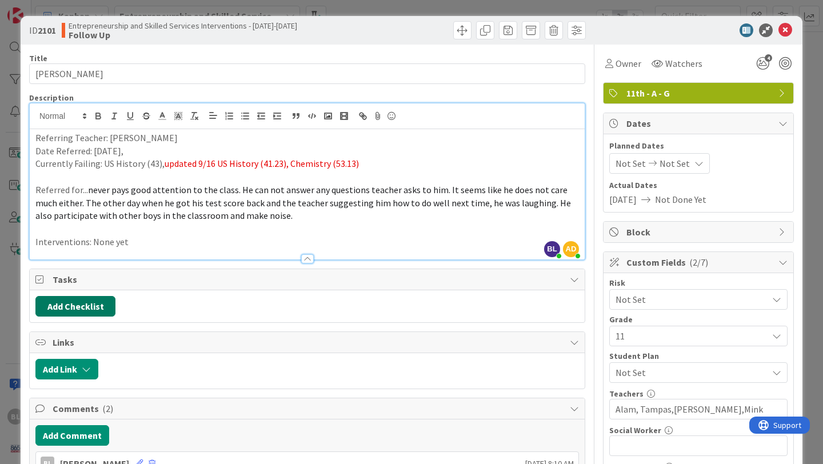
click at [79, 306] on button "Add Checklist" at bounding box center [75, 306] width 80 height 21
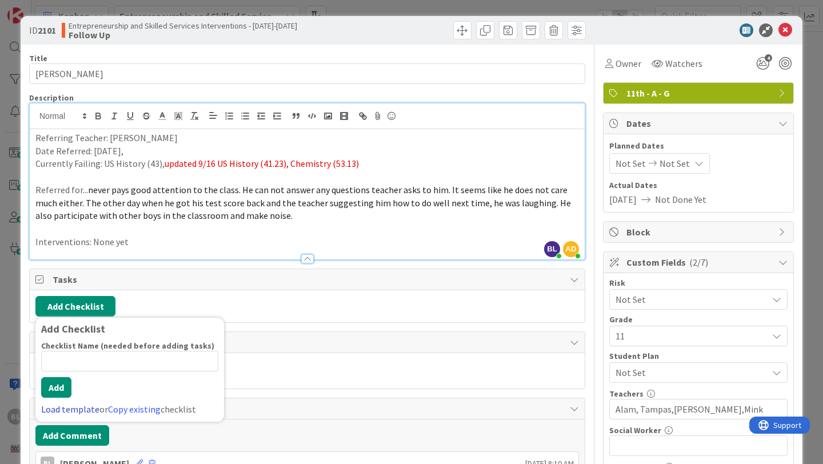
click at [70, 392] on link "Load template" at bounding box center [70, 408] width 58 height 11
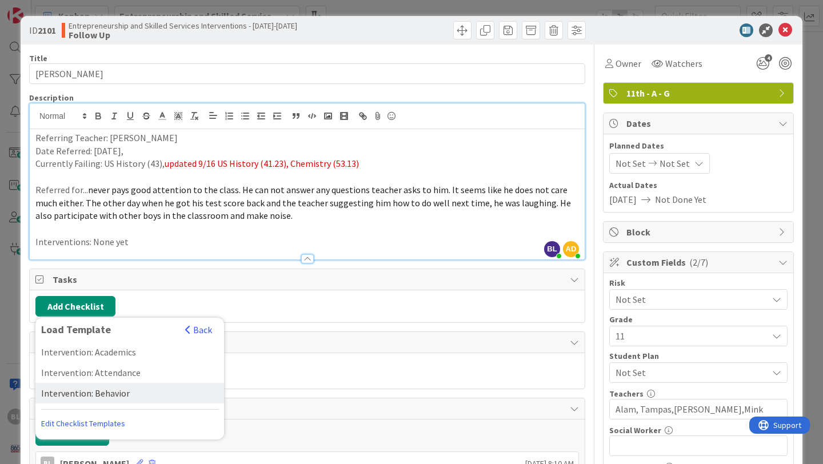
click at [99, 391] on div "Intervention: Behavior" at bounding box center [129, 393] width 189 height 21
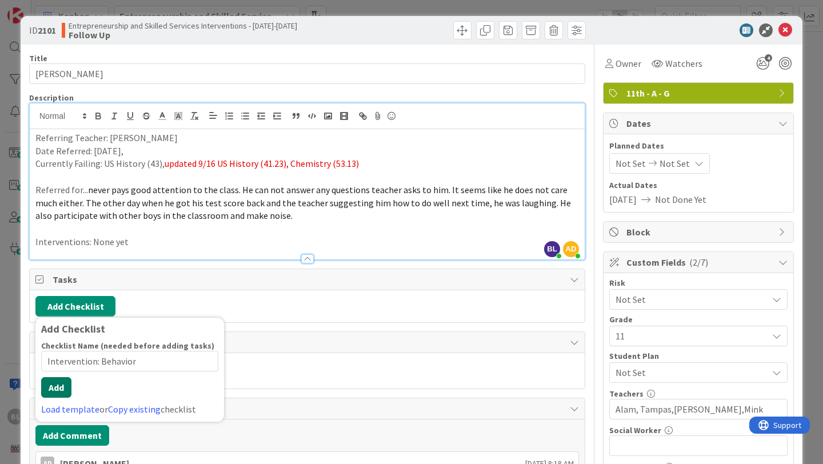
click at [57, 392] on div "Checklist Name (needed before adding tasks) 22 / 64 Intervention: Behavior Add …" at bounding box center [129, 378] width 177 height 75
click at [57, 385] on button "Add" at bounding box center [56, 387] width 30 height 21
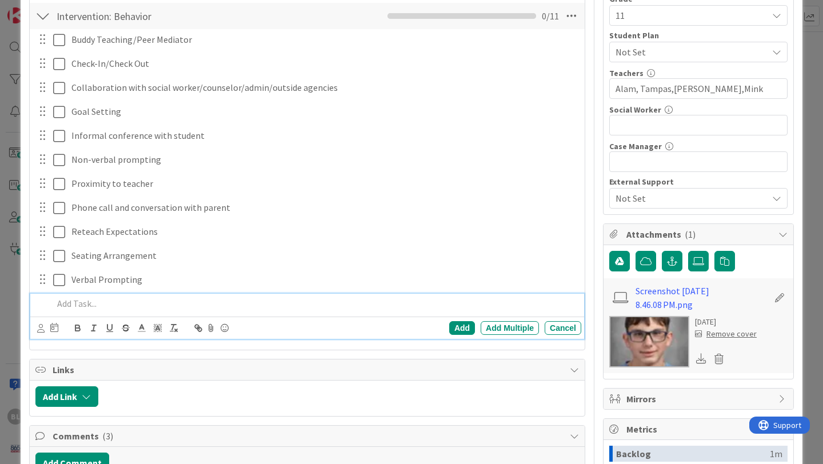
scroll to position [314, 0]
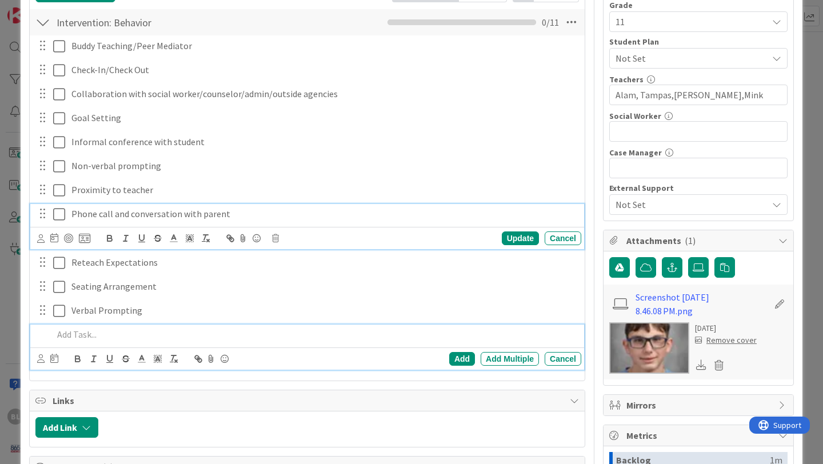
click at [62, 211] on icon at bounding box center [59, 214] width 12 height 14
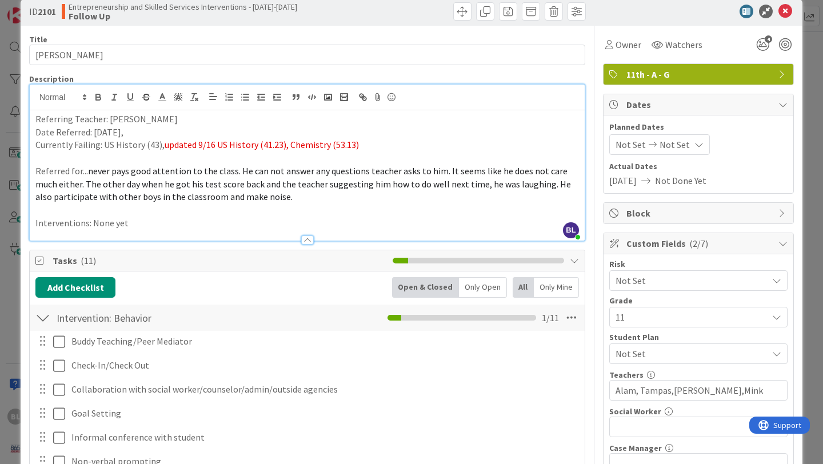
scroll to position [0, 0]
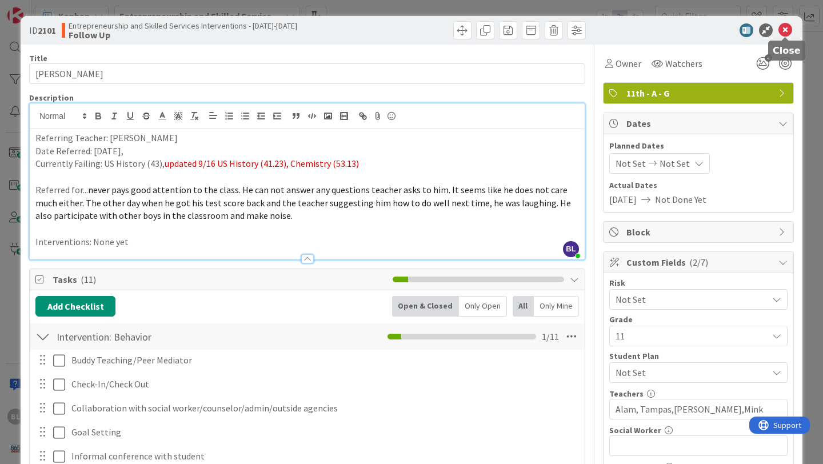
click at [404, 27] on icon at bounding box center [785, 30] width 14 height 14
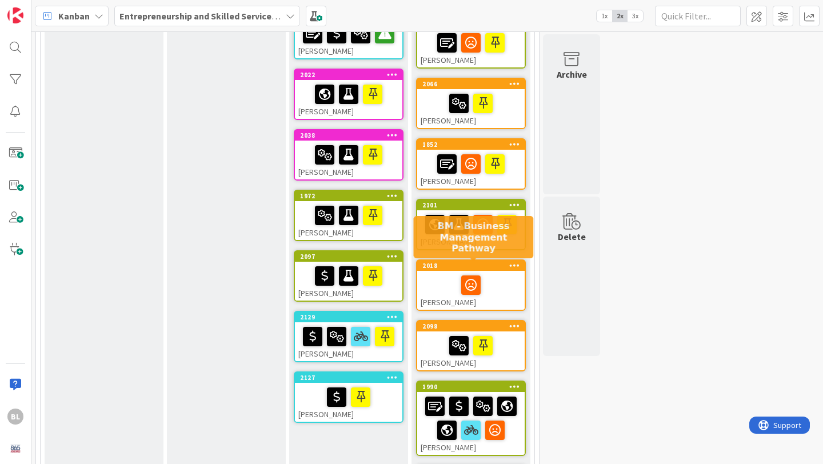
click at [404, 266] on div "2018" at bounding box center [473, 266] width 102 height 8
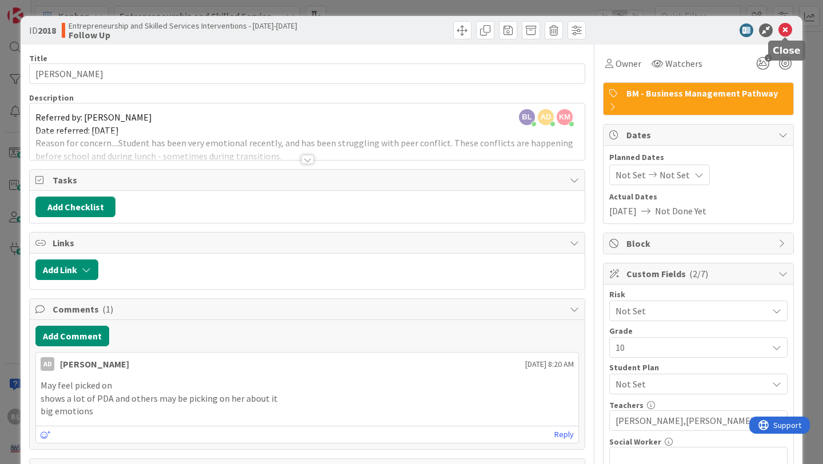
click at [404, 31] on icon at bounding box center [785, 30] width 14 height 14
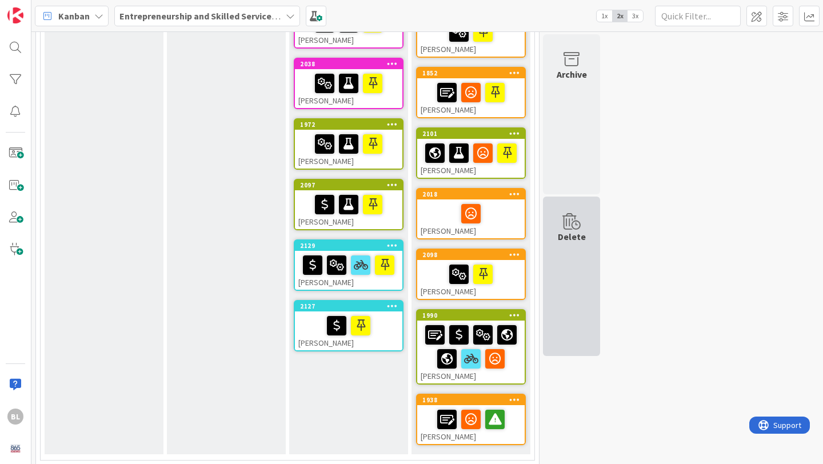
scroll to position [390, 0]
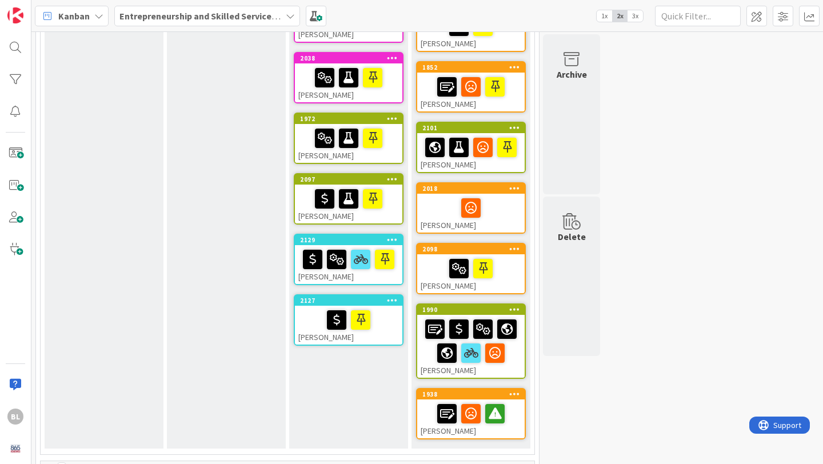
click at [404, 254] on div "[PERSON_NAME]" at bounding box center [470, 273] width 107 height 39
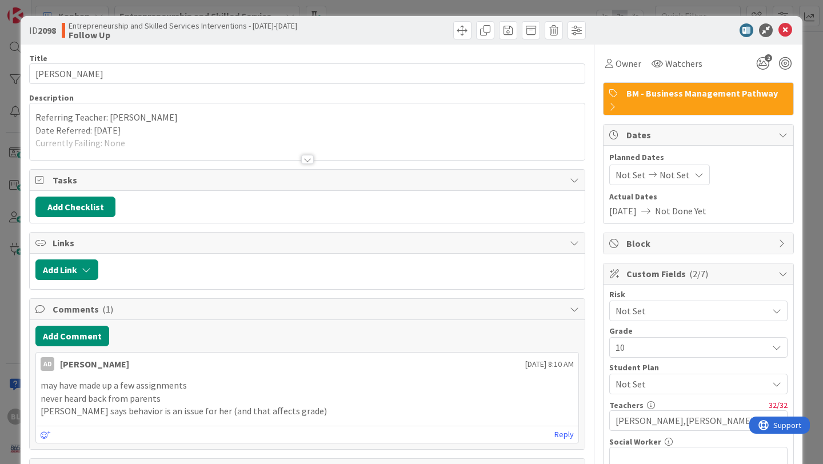
scroll to position [88, 0]
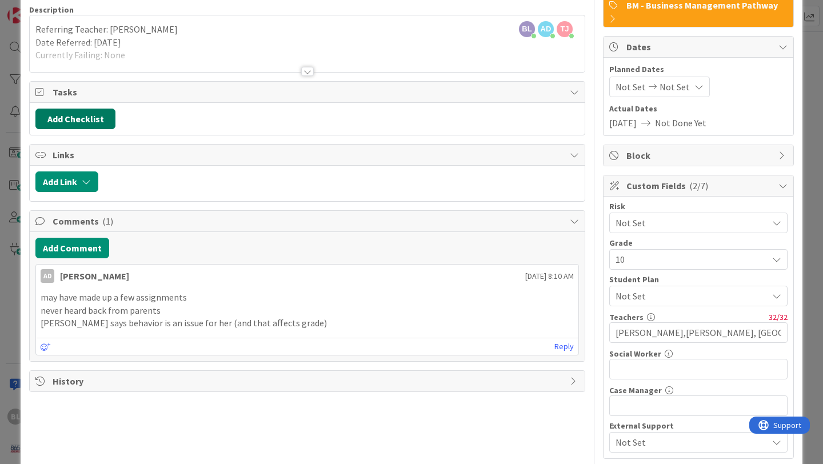
click at [85, 117] on button "Add Checklist" at bounding box center [75, 119] width 80 height 21
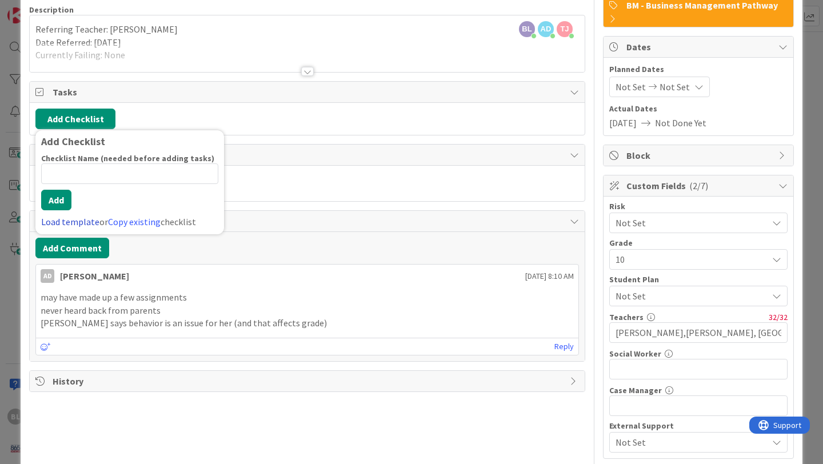
click at [70, 222] on link "Load template" at bounding box center [70, 221] width 58 height 11
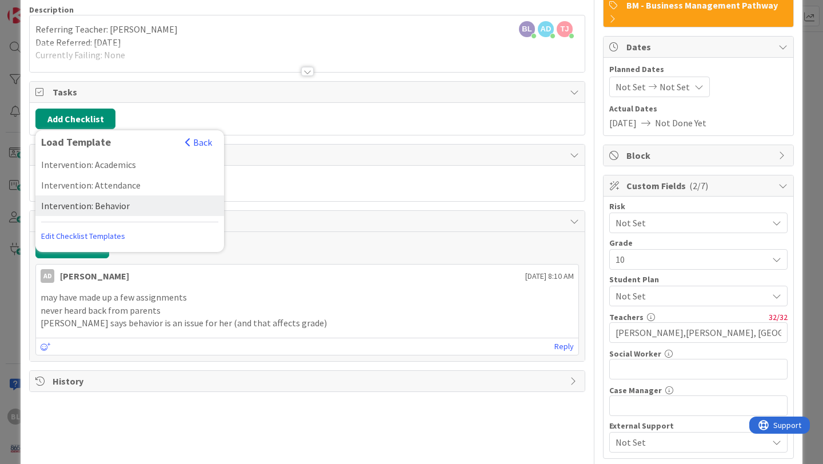
click at [91, 206] on div "Intervention: Behavior" at bounding box center [129, 205] width 189 height 21
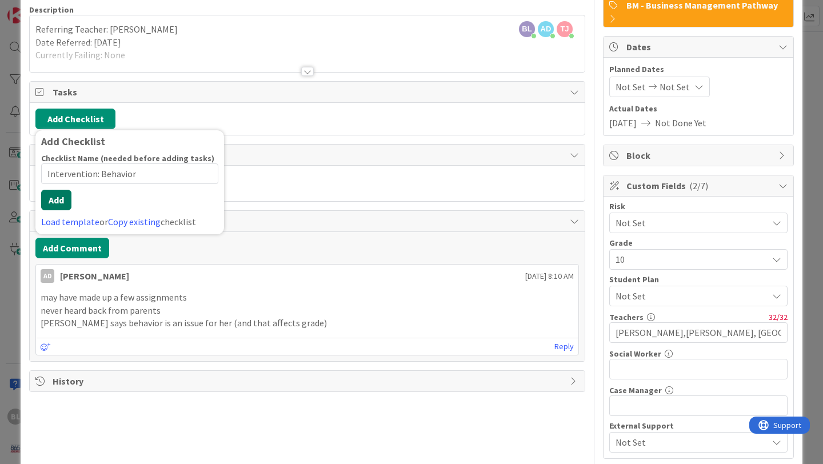
click at [53, 206] on button "Add" at bounding box center [56, 200] width 30 height 21
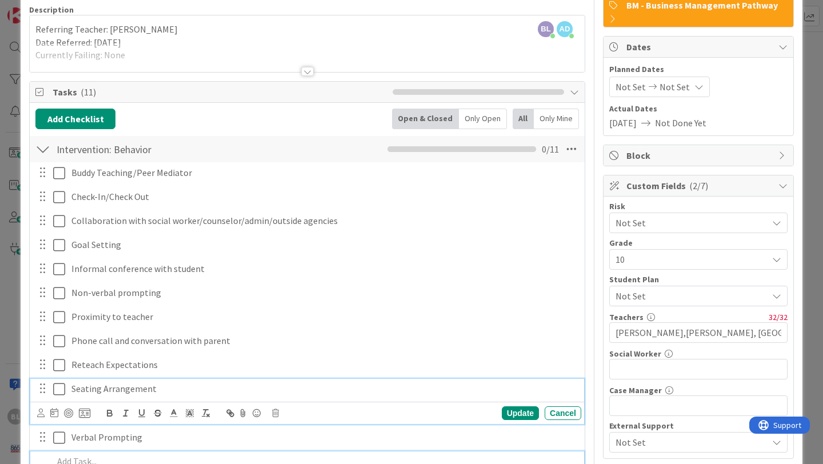
scroll to position [112, 0]
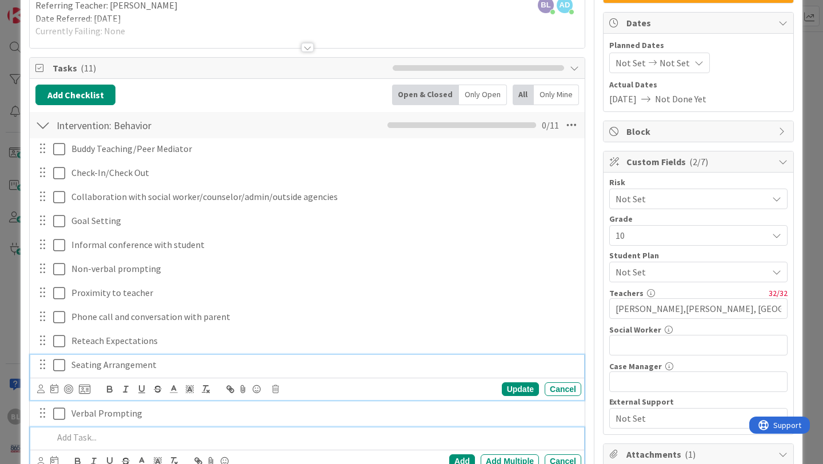
click at [58, 391] on div "Seating Arrangement Update Cancel" at bounding box center [307, 377] width 554 height 45
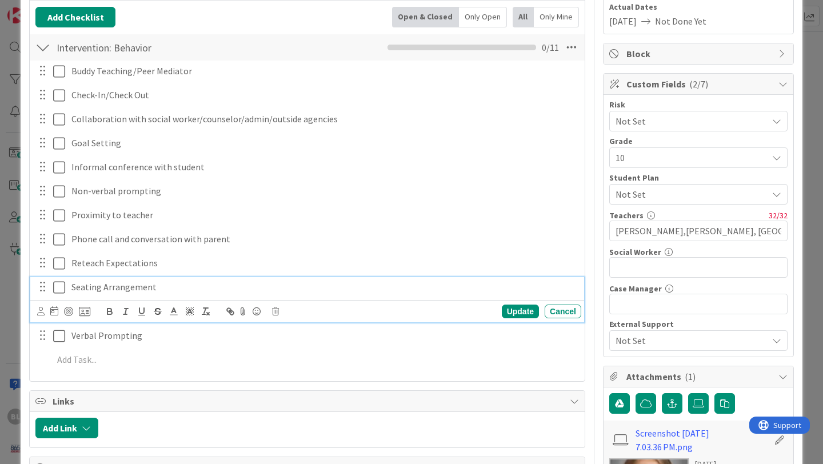
scroll to position [191, 0]
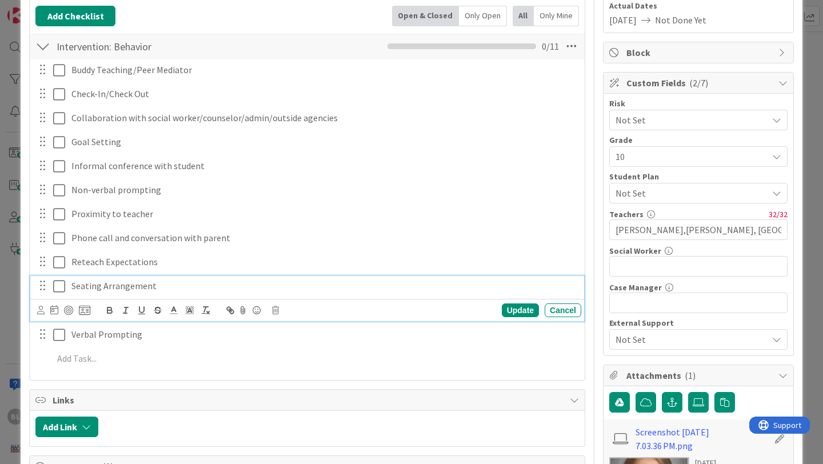
click at [58, 284] on icon at bounding box center [59, 286] width 12 height 14
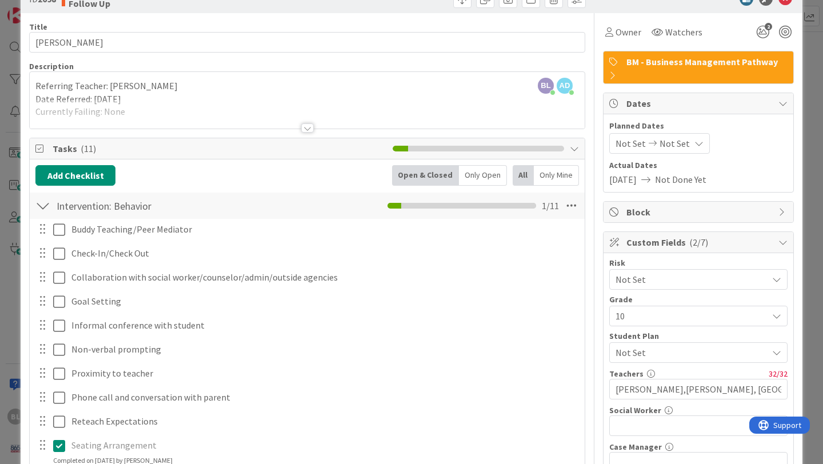
scroll to position [0, 0]
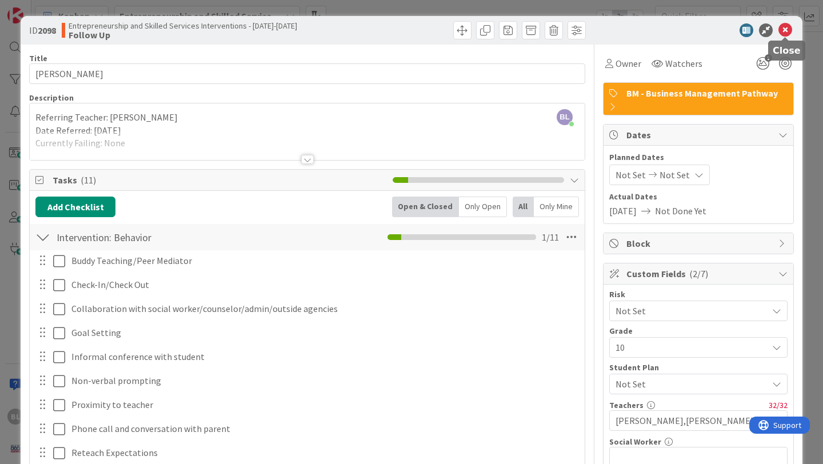
click at [404, 29] on icon at bounding box center [785, 30] width 14 height 14
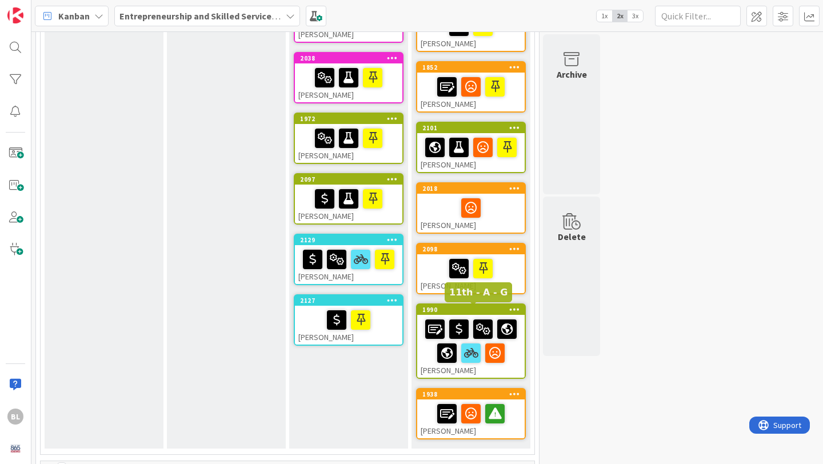
click at [404, 312] on div "1990" at bounding box center [473, 310] width 102 height 8
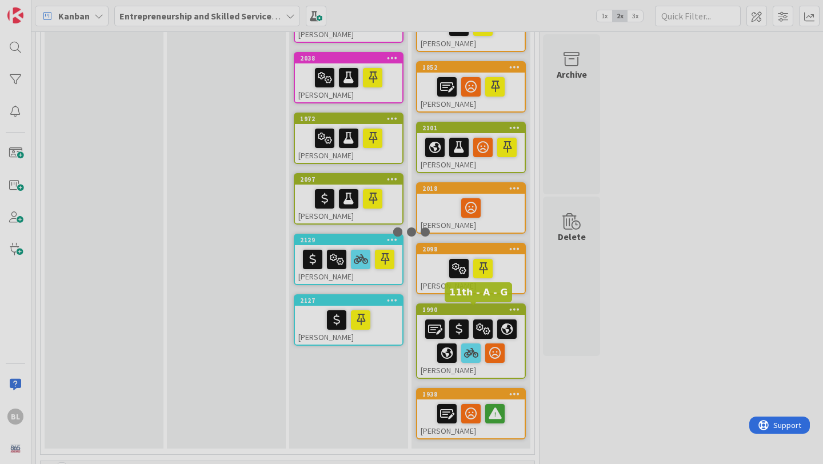
click at [404, 312] on div at bounding box center [411, 232] width 823 height 464
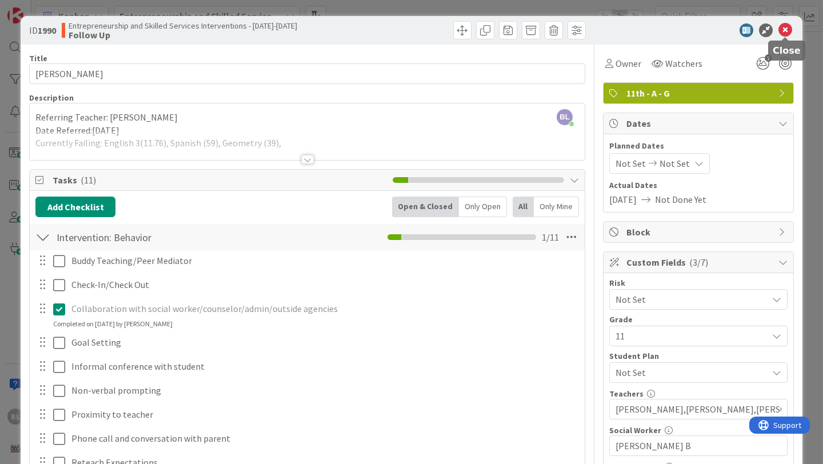
click at [404, 30] on icon at bounding box center [785, 30] width 14 height 14
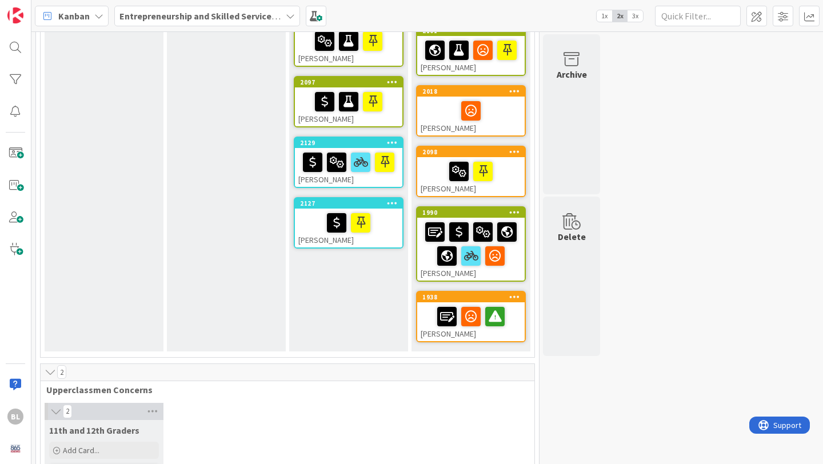
scroll to position [487, 0]
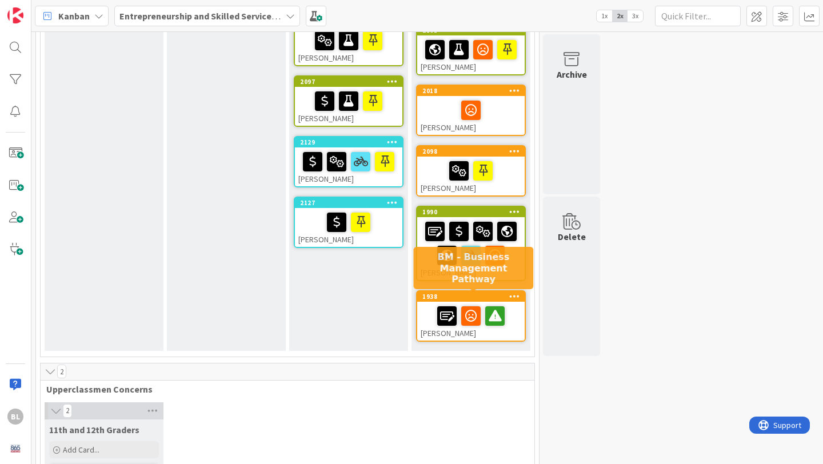
click at [404, 295] on div "1938" at bounding box center [473, 297] width 102 height 8
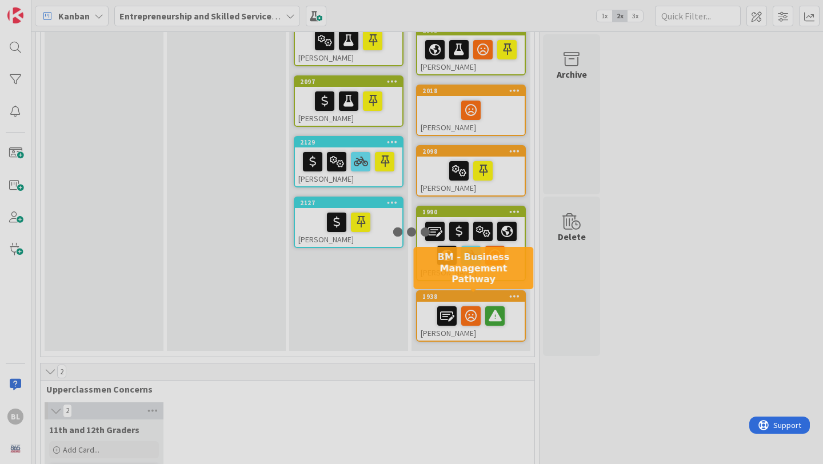
click at [404, 295] on div at bounding box center [411, 232] width 823 height 464
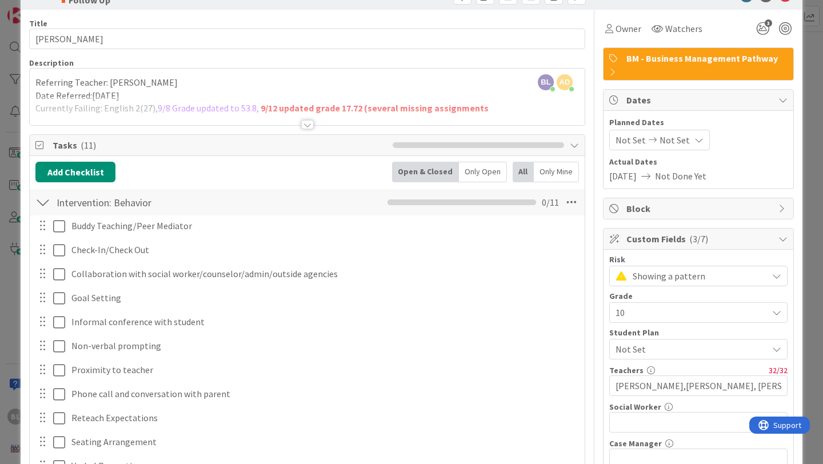
scroll to position [34, 0]
click at [309, 123] on div at bounding box center [307, 125] width 13 height 9
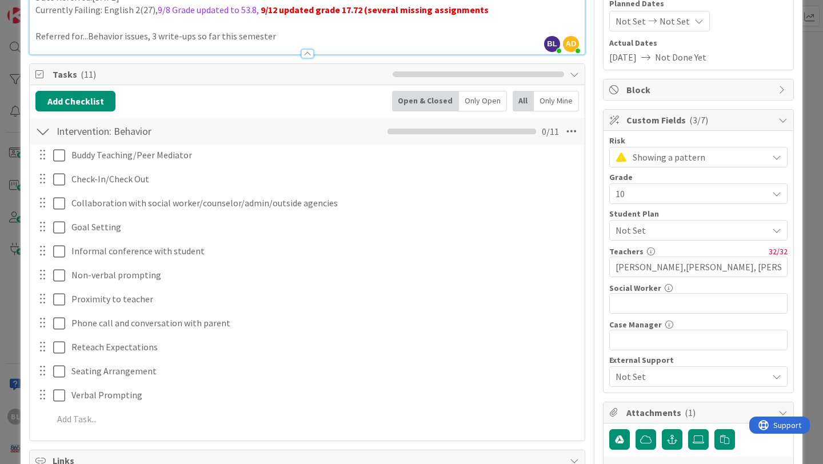
scroll to position [156, 0]
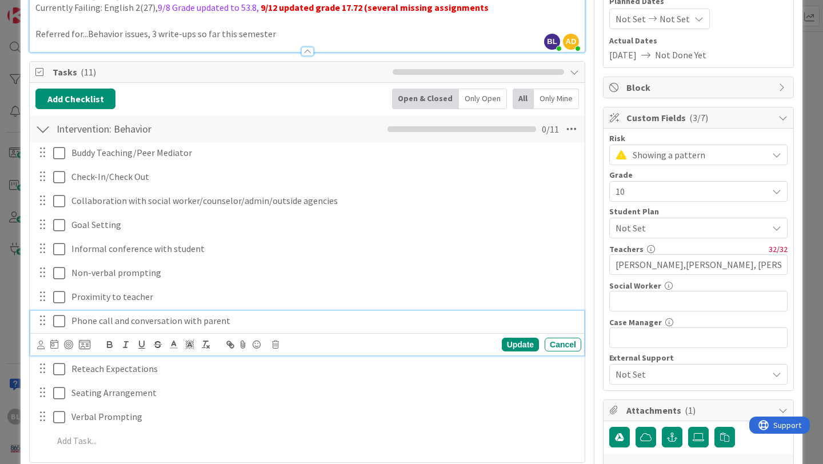
click at [58, 322] on icon at bounding box center [59, 321] width 12 height 14
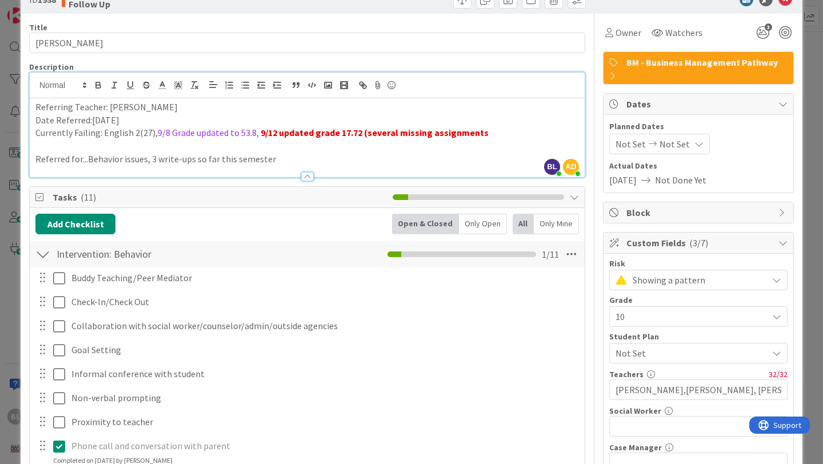
scroll to position [0, 0]
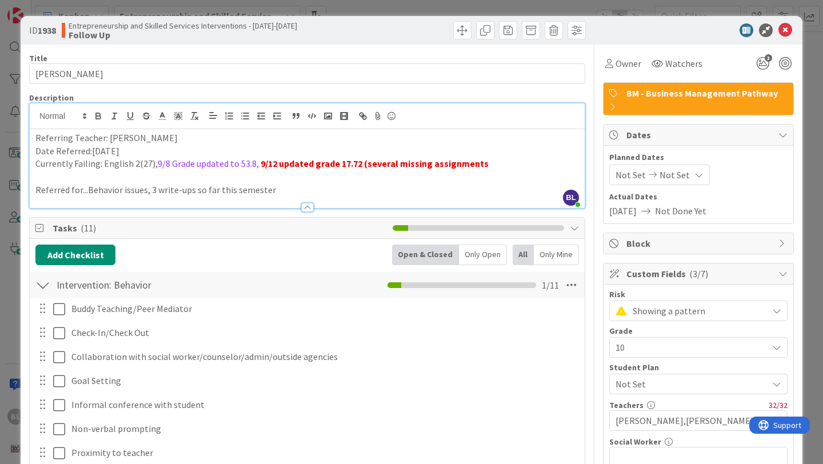
click at [404, 4] on div "ID 1938 Entrepreneurship and Skilled Services Interventions - [DATE]-[DATE] Fol…" at bounding box center [411, 232] width 823 height 464
